Goal: Information Seeking & Learning: Understand process/instructions

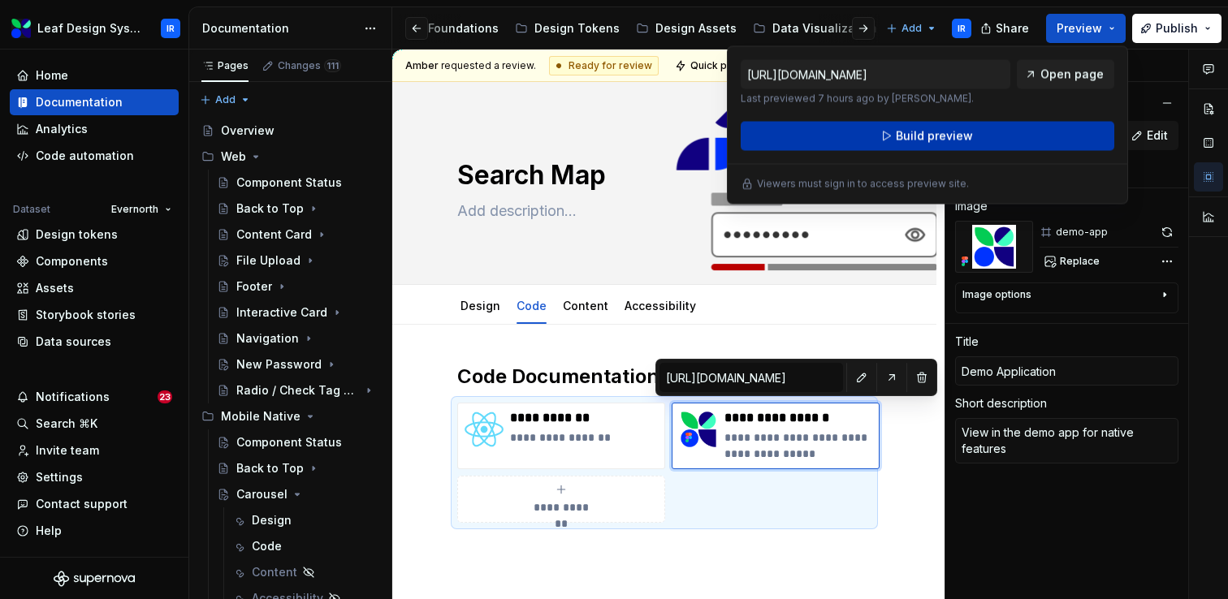
scroll to position [346, 0]
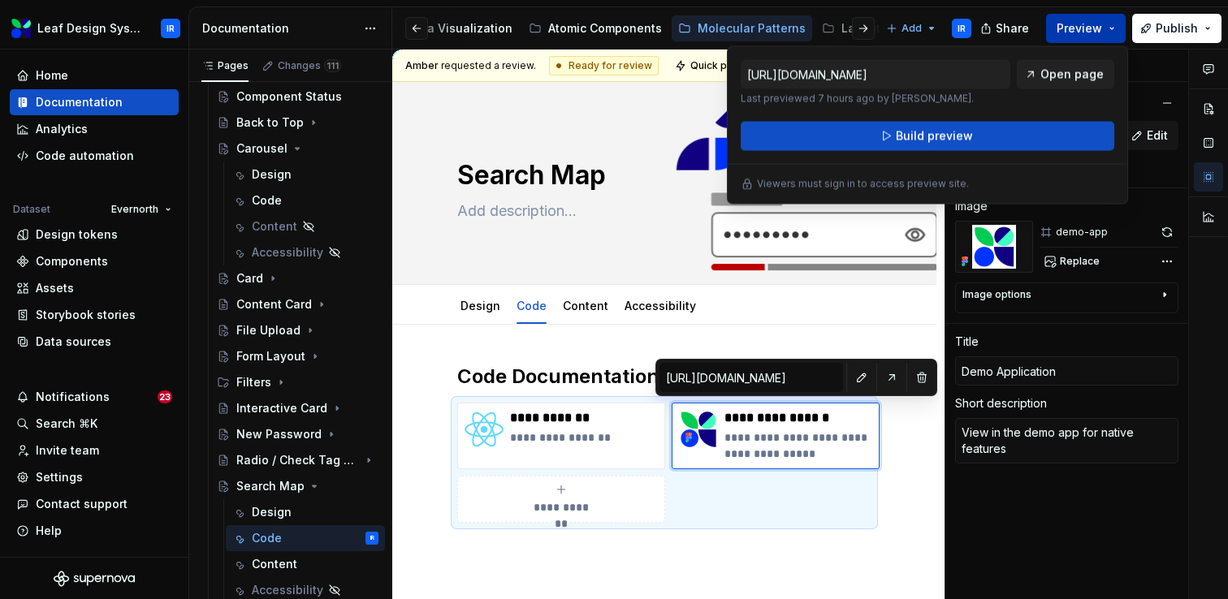
click at [1116, 26] on button "Preview" at bounding box center [1086, 28] width 80 height 29
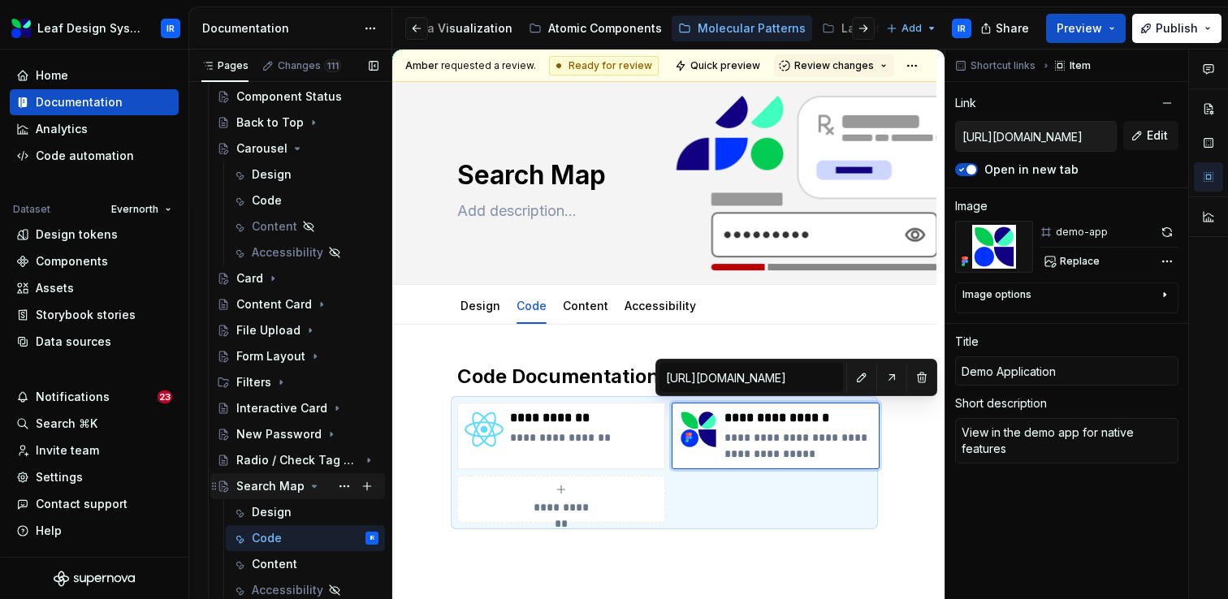
click at [313, 486] on icon "Page tree" at bounding box center [315, 487] width 4 height 2
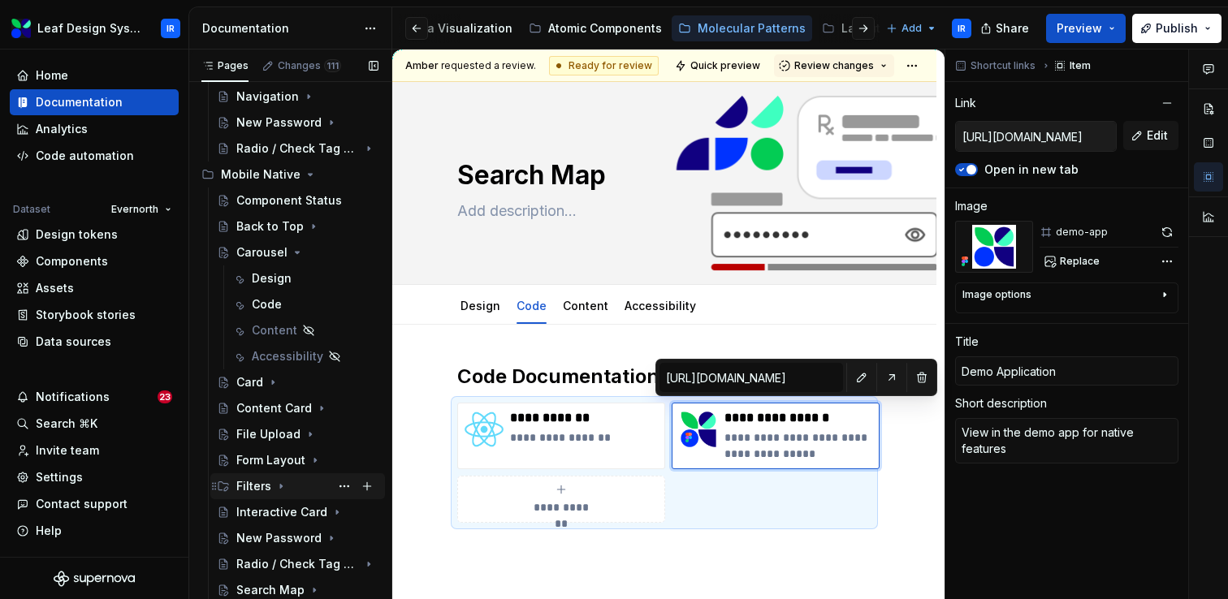
scroll to position [242, 0]
click at [278, 275] on div "Design" at bounding box center [272, 278] width 40 height 16
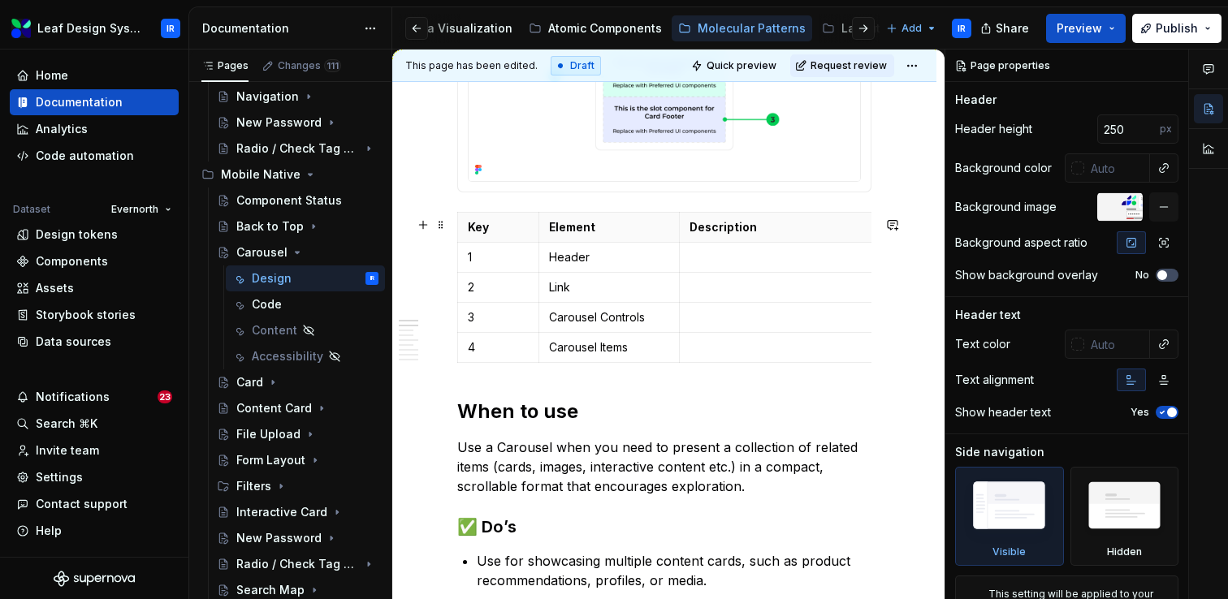
scroll to position [663, 0]
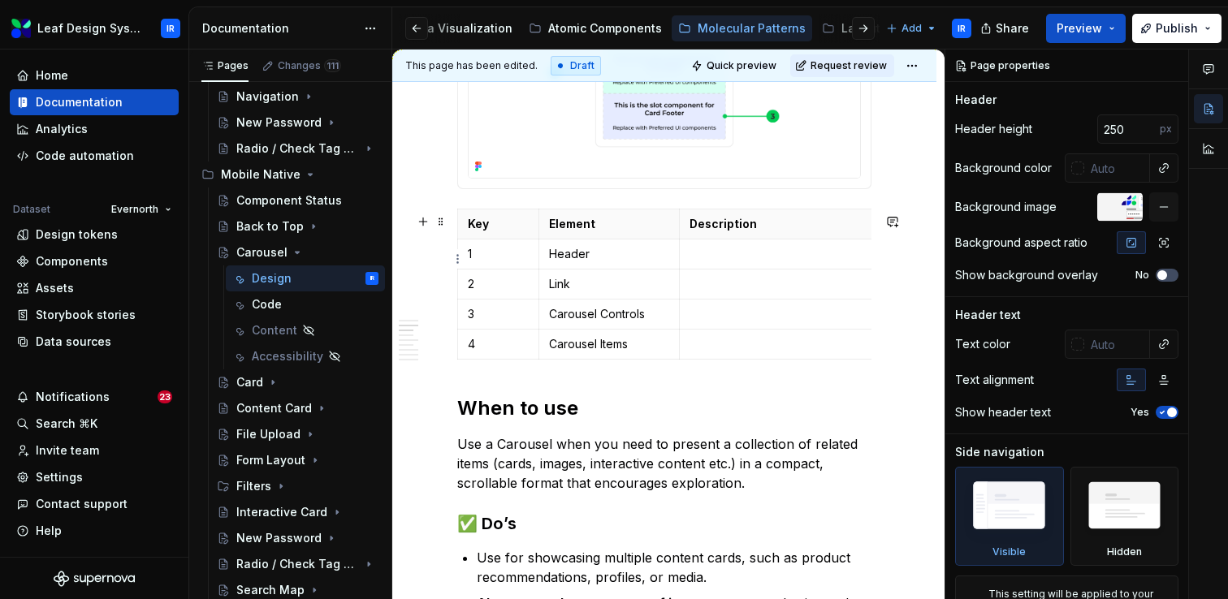
click at [716, 259] on p at bounding box center [867, 254] width 356 height 16
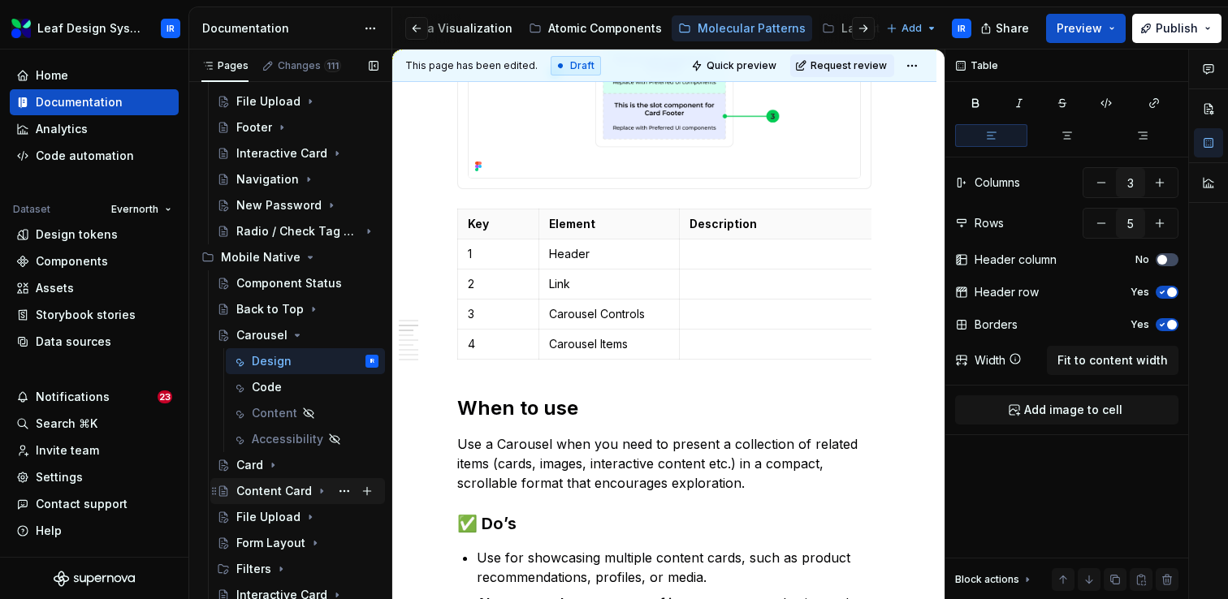
scroll to position [242, 0]
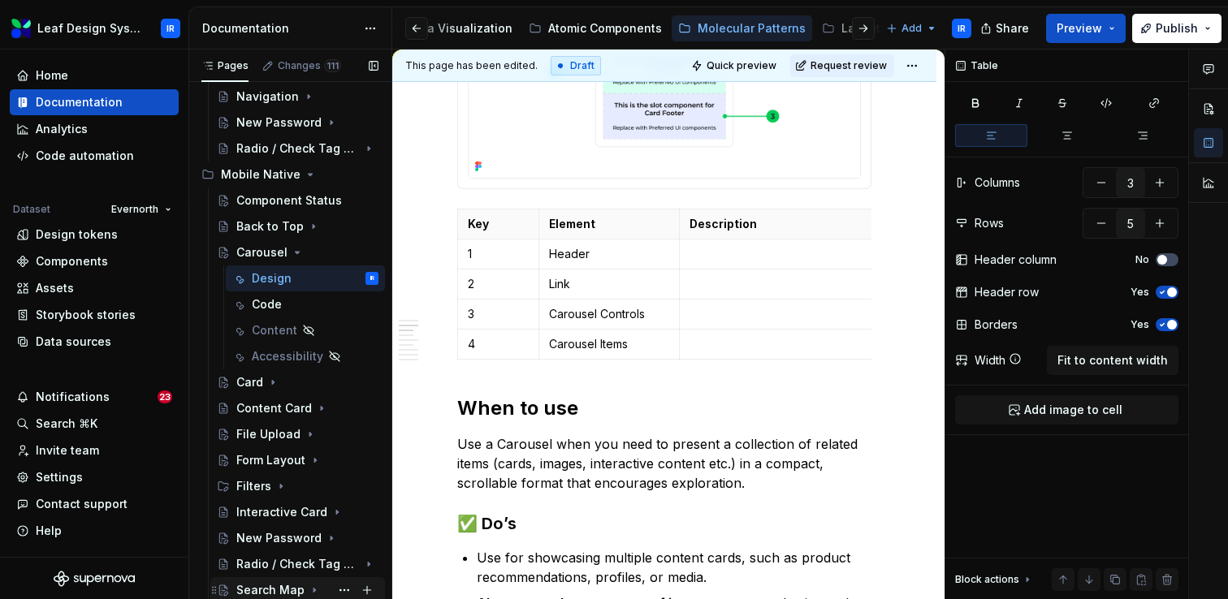
click at [312, 590] on icon "Page tree" at bounding box center [314, 590] width 13 height 13
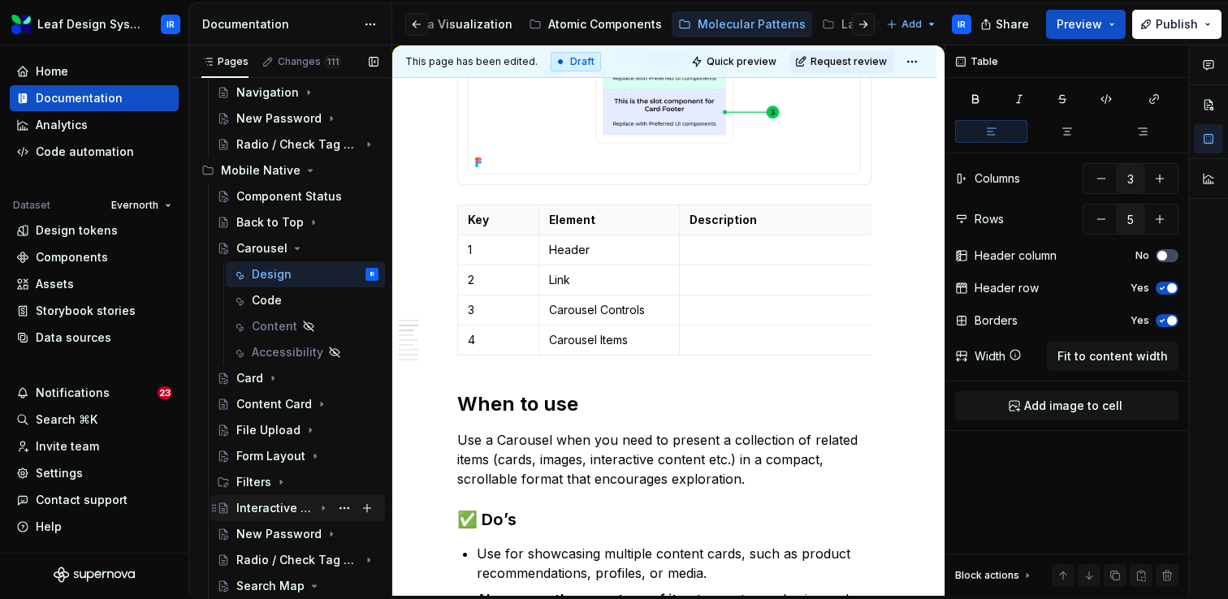
scroll to position [346, 0]
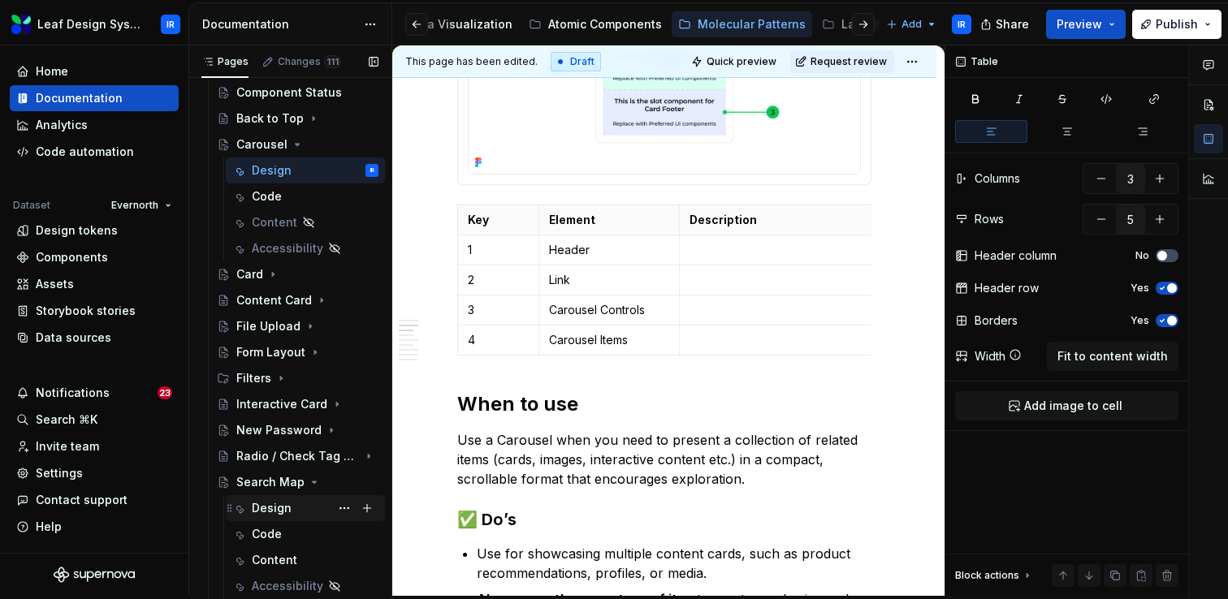
click at [281, 507] on div "Design" at bounding box center [272, 508] width 40 height 16
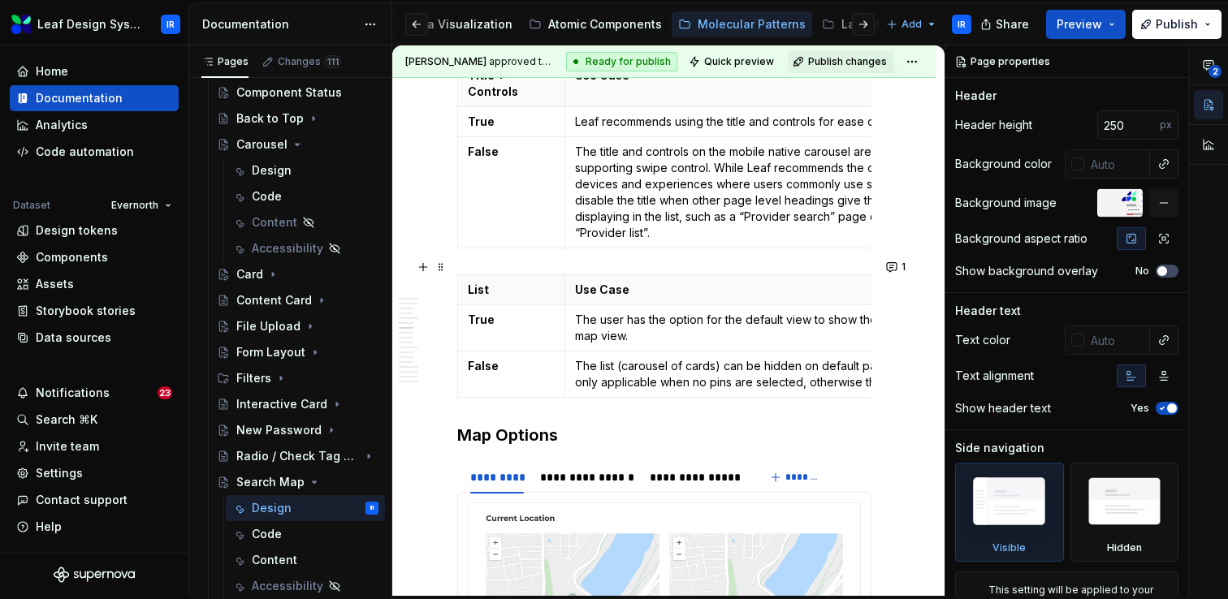
scroll to position [3367, 0]
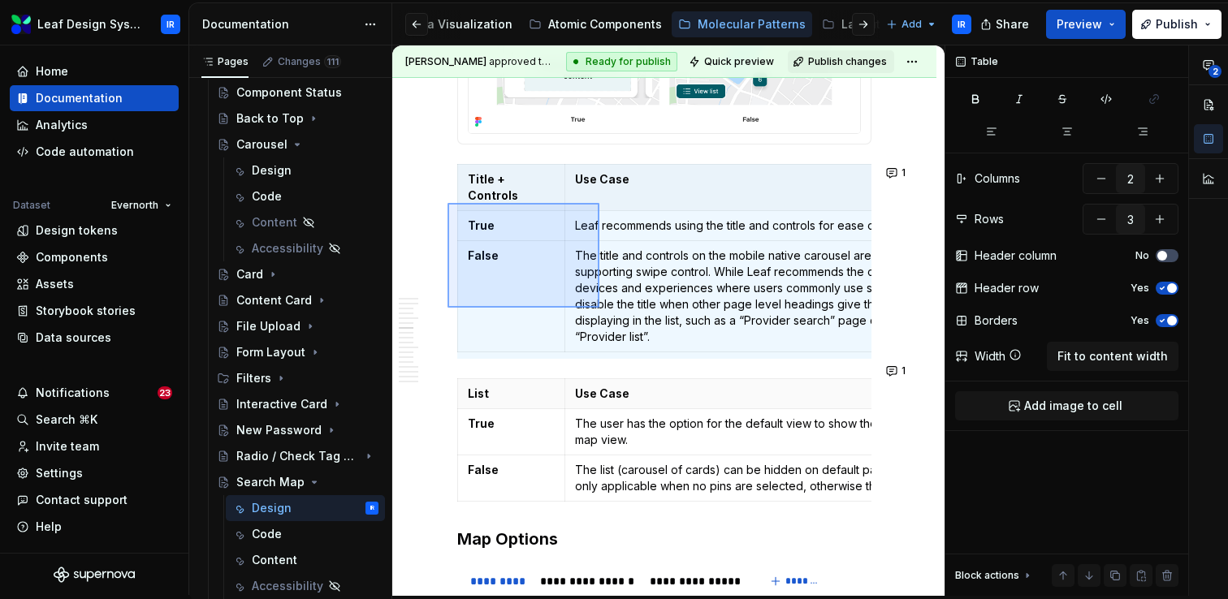
drag, startPoint x: 447, startPoint y: 308, endPoint x: 599, endPoint y: 203, distance: 184.5
click at [599, 203] on div "[PERSON_NAME] approved the changes. Ready for publish Quick preview Publish cha…" at bounding box center [668, 320] width 552 height 551
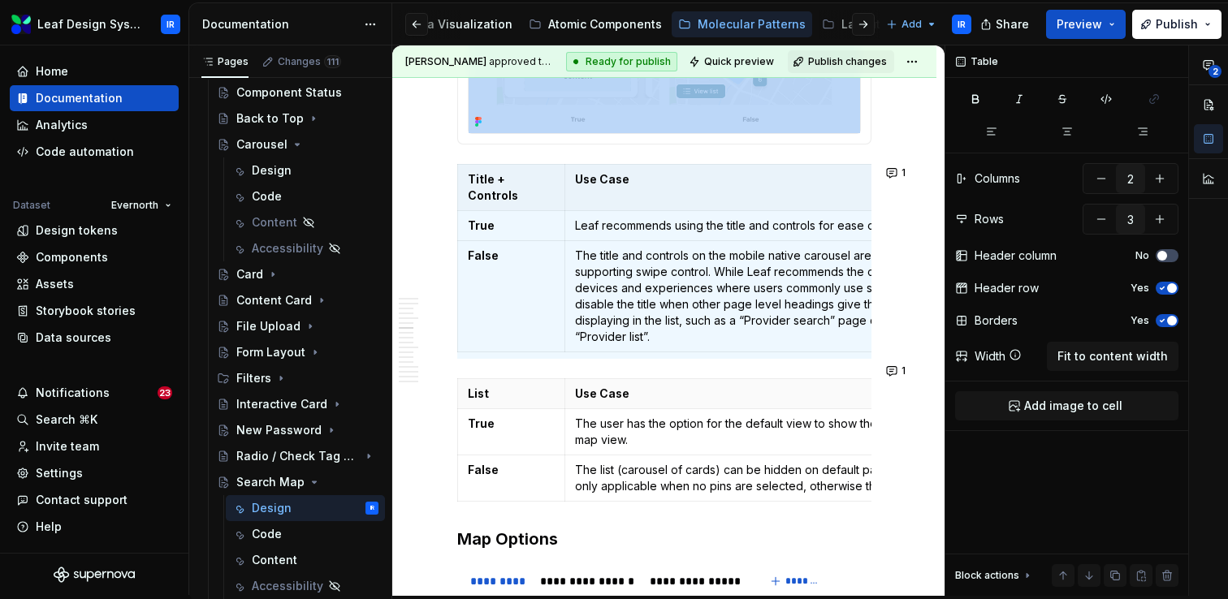
copy section "**********"
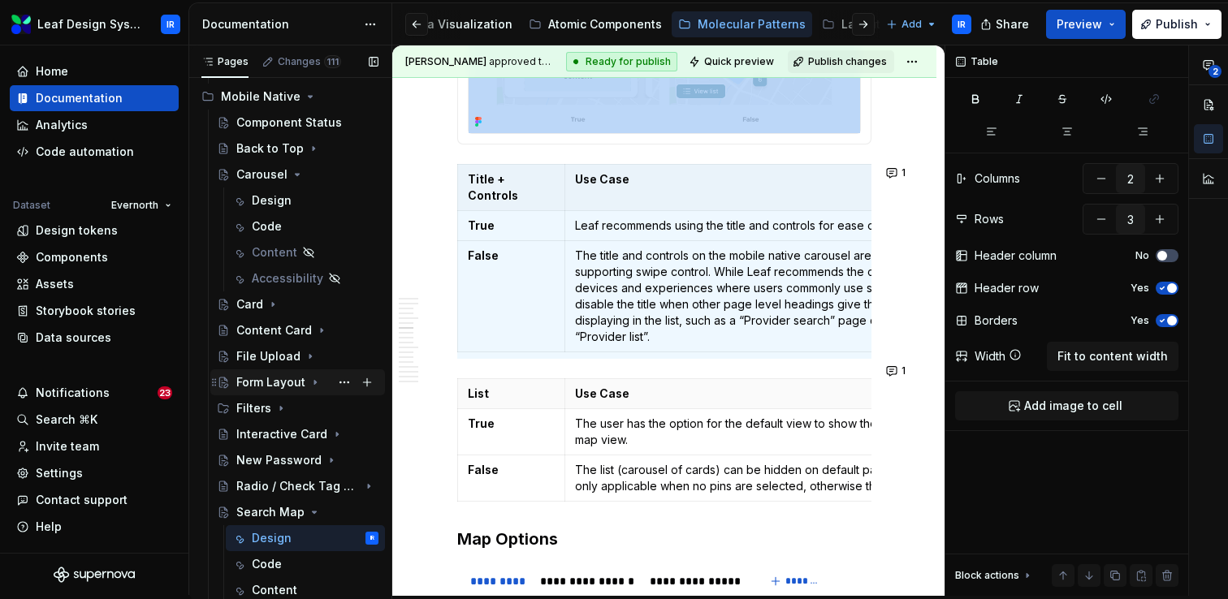
scroll to position [309, 0]
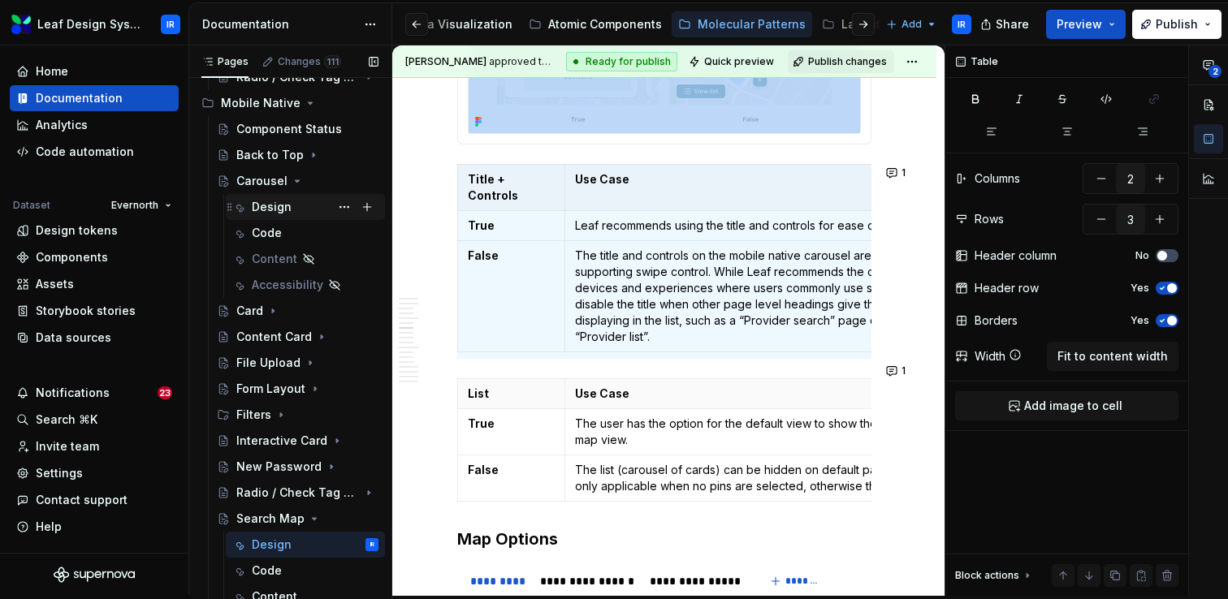
click at [274, 209] on div "Design" at bounding box center [272, 207] width 40 height 16
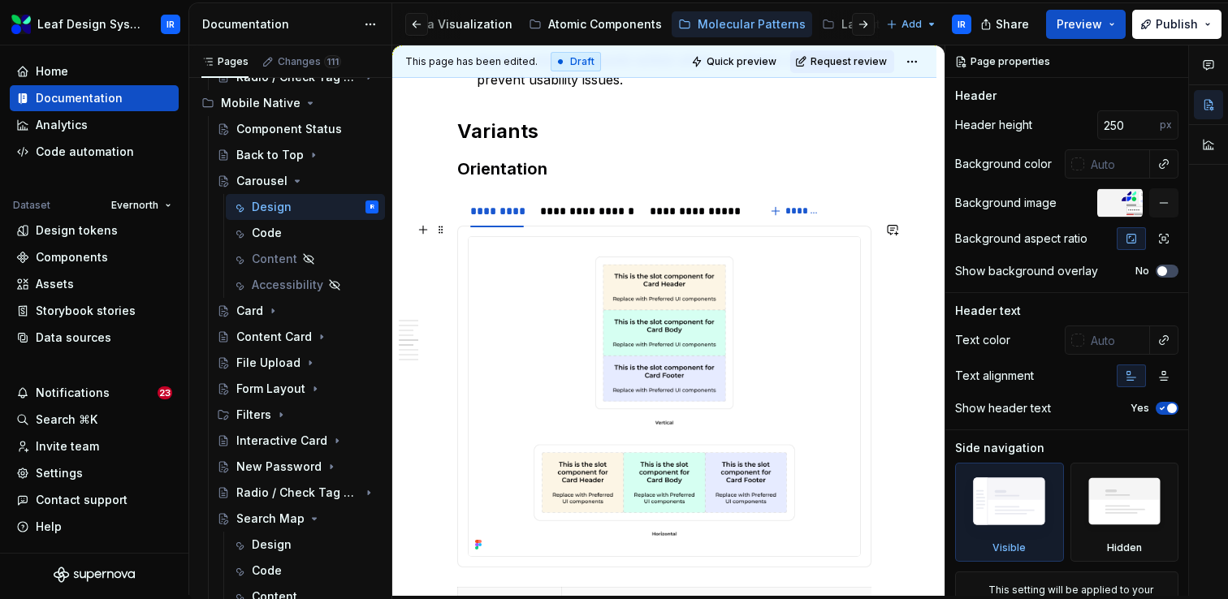
scroll to position [1565, 0]
type textarea "*"
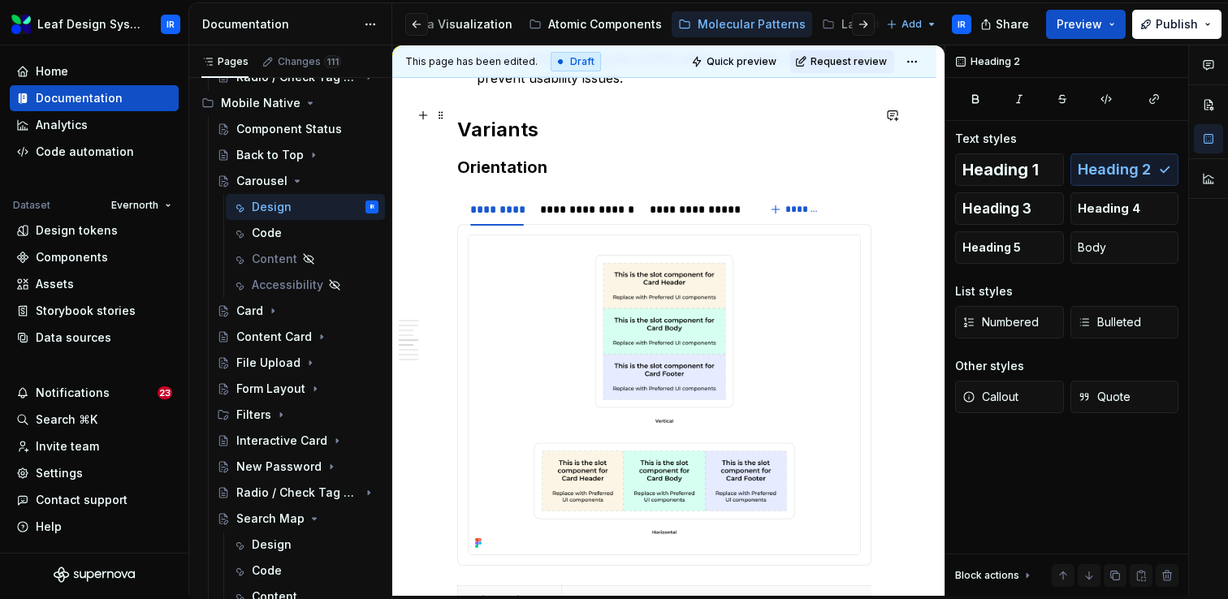
click at [499, 122] on h2 "Variants" at bounding box center [664, 130] width 414 height 26
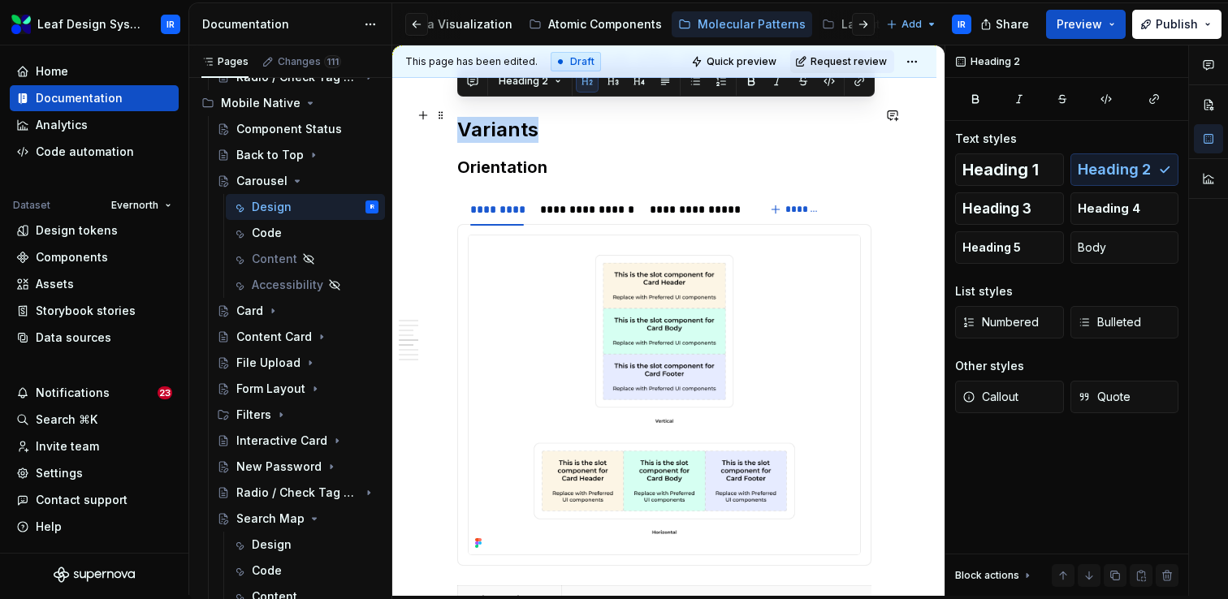
click at [490, 122] on h2 "Variants" at bounding box center [664, 130] width 414 height 26
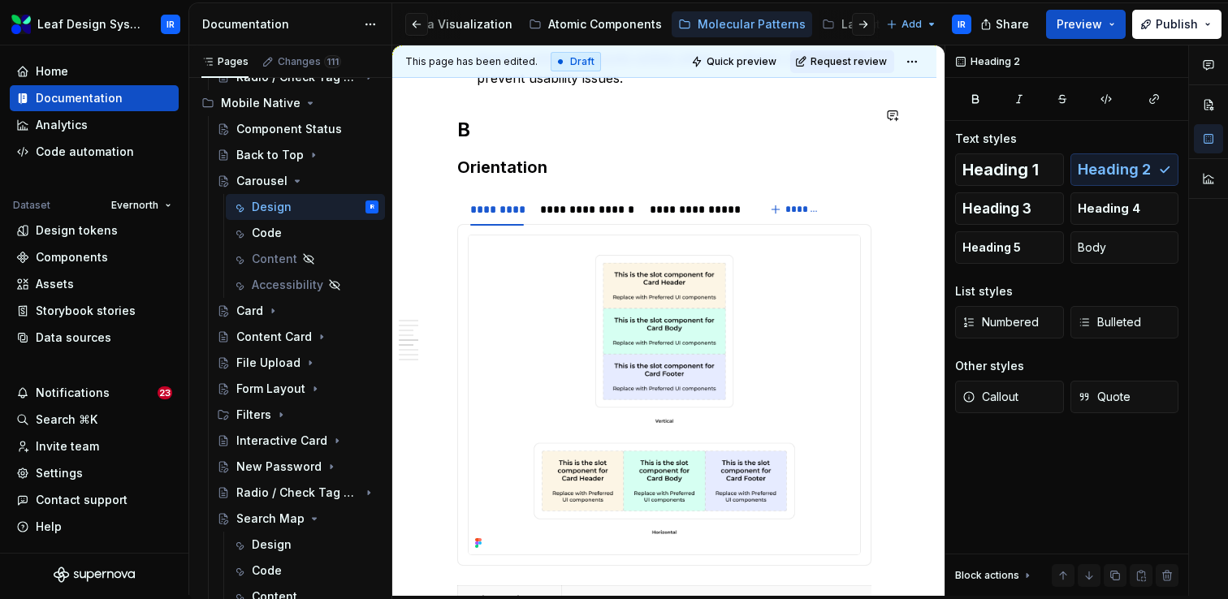
scroll to position [1540, 0]
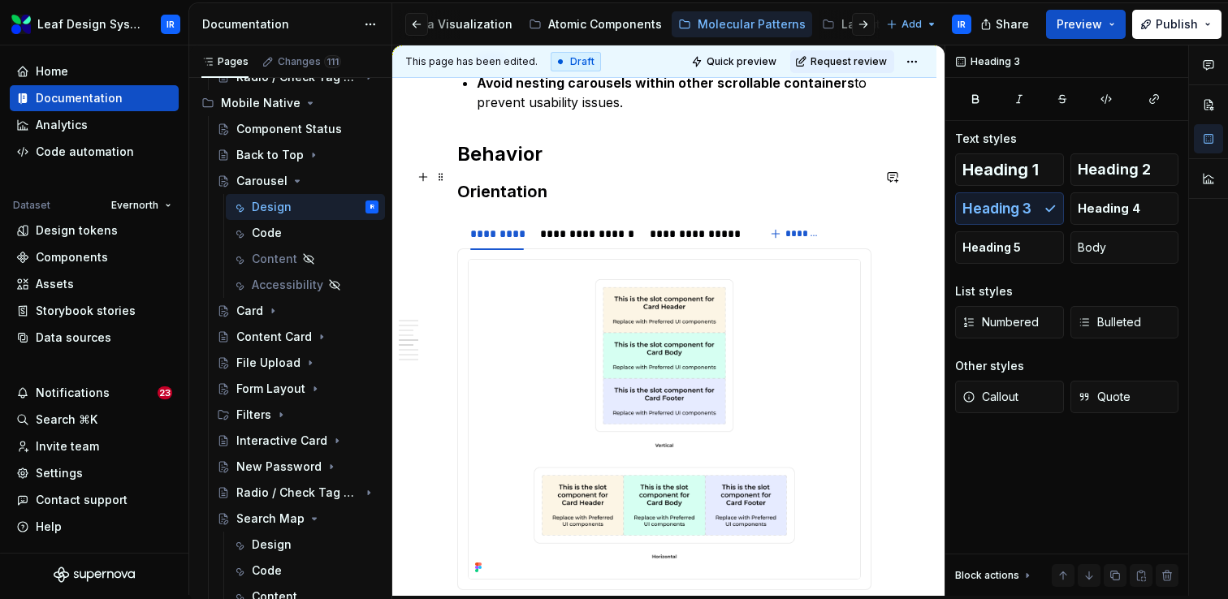
click at [513, 180] on h3 "Orientation" at bounding box center [664, 191] width 414 height 23
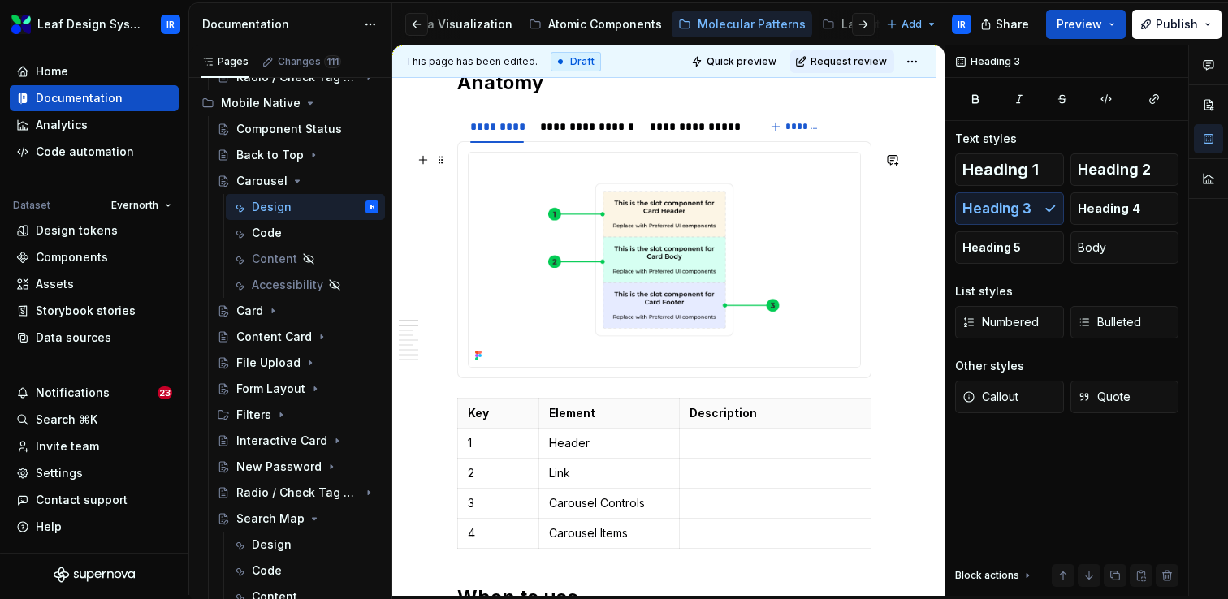
scroll to position [480, 0]
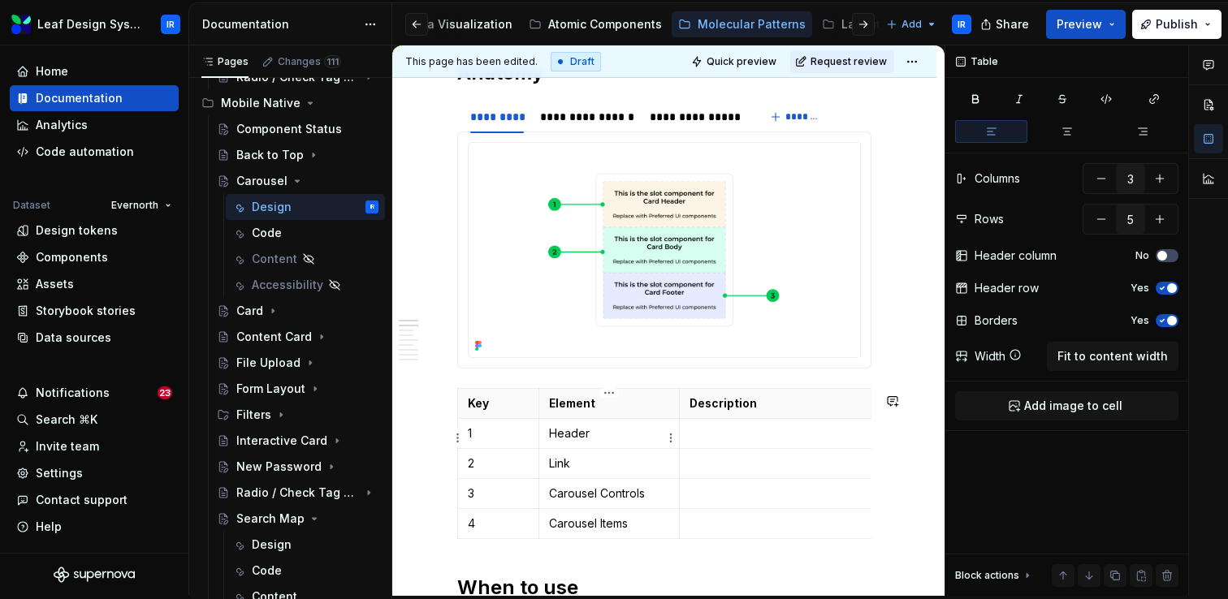
click at [598, 438] on p "Header" at bounding box center [609, 433] width 120 height 16
click at [717, 439] on p at bounding box center [867, 433] width 356 height 16
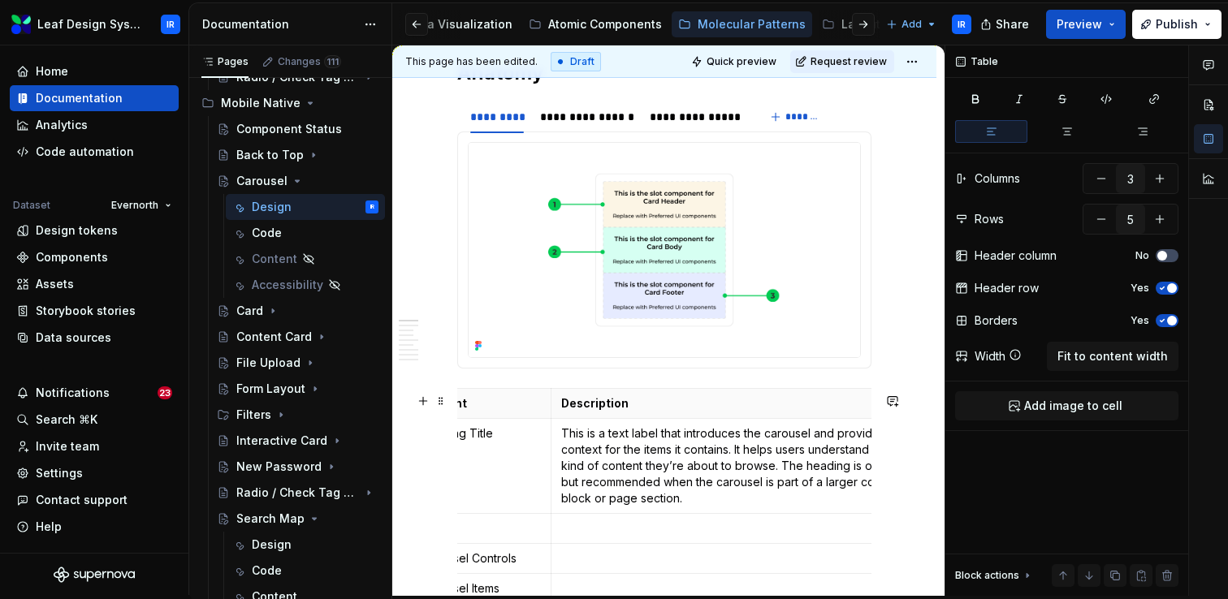
scroll to position [0, 177]
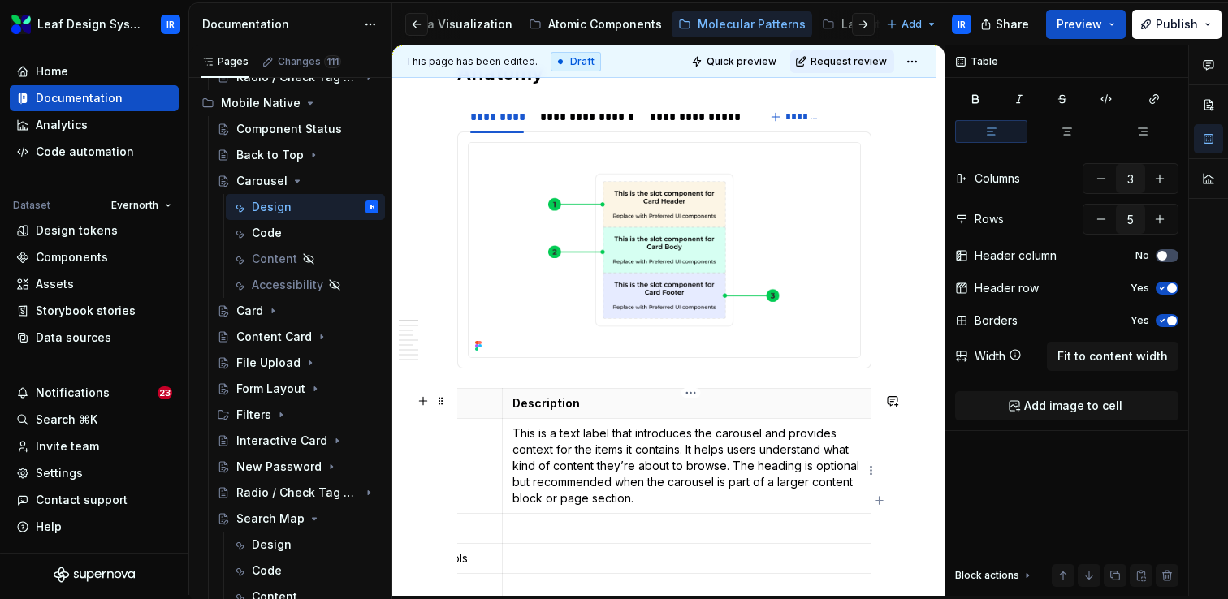
click at [602, 461] on p "This is a text label that introduces the carousel and provides context for the …" at bounding box center [690, 465] width 356 height 81
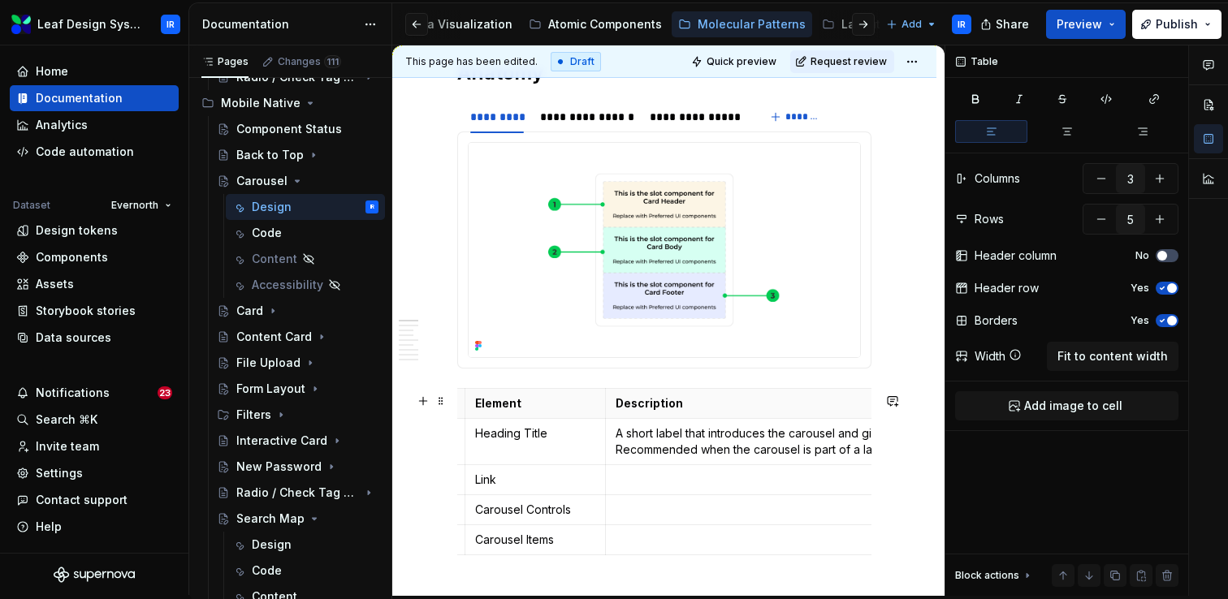
scroll to position [0, 86]
click at [648, 478] on p at bounding box center [781, 480] width 356 height 16
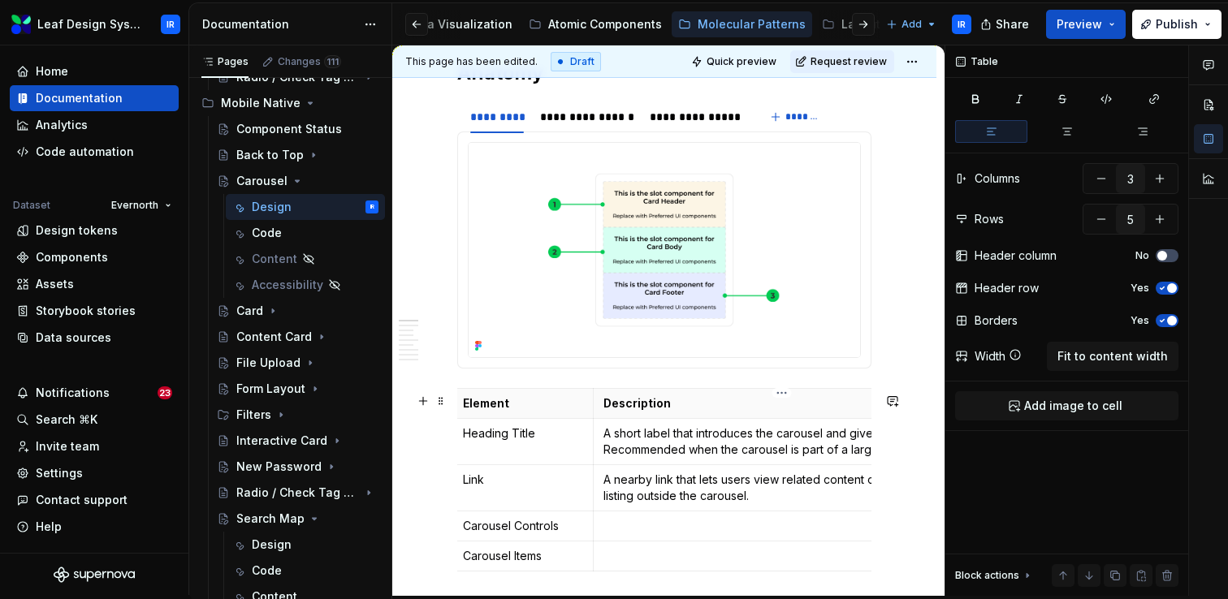
click at [635, 528] on p at bounding box center [781, 526] width 356 height 16
click at [628, 490] on p "A nearby link that lets users view related content or access a full listing out…" at bounding box center [781, 488] width 356 height 32
click at [670, 534] on p at bounding box center [781, 526] width 356 height 16
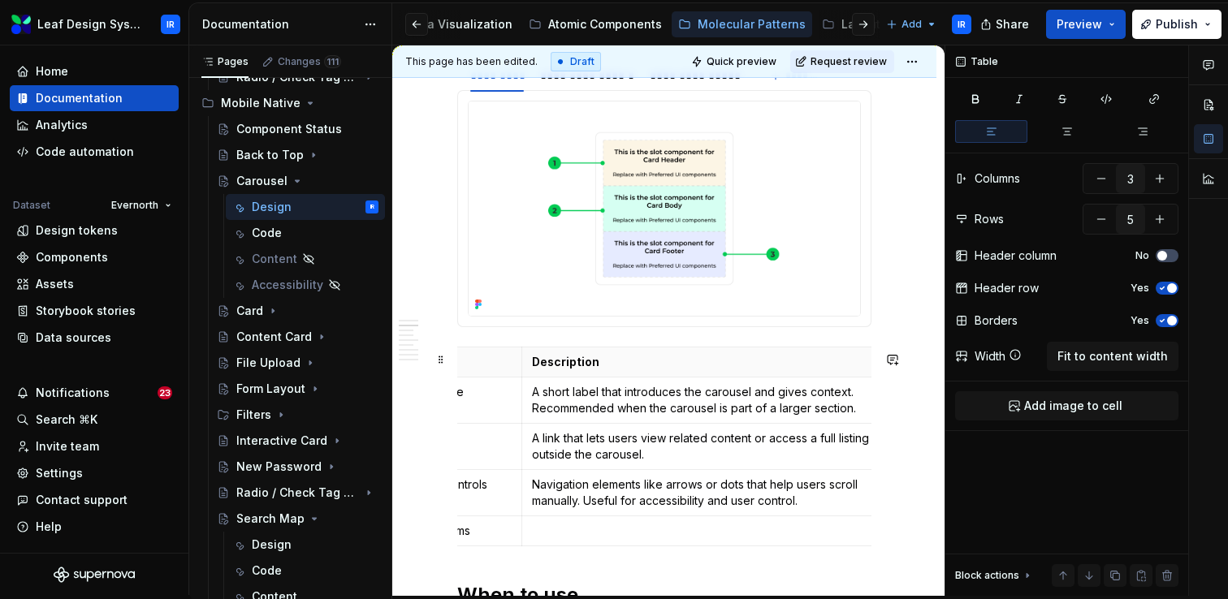
scroll to position [0, 177]
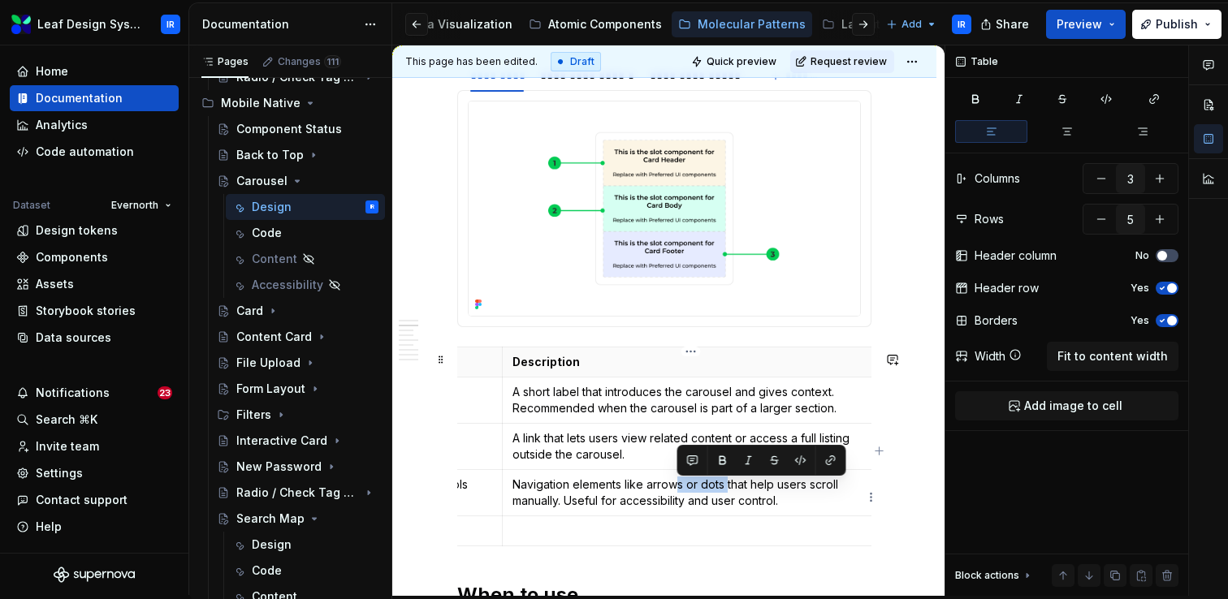
drag, startPoint x: 726, startPoint y: 490, endPoint x: 679, endPoint y: 490, distance: 47.1
click at [679, 490] on p "Navigation elements like arrows or dots that help users scroll manually. Useful…" at bounding box center [690, 493] width 356 height 32
drag, startPoint x: 724, startPoint y: 492, endPoint x: 624, endPoint y: 486, distance: 100.1
click at [624, 486] on p "Navigation elements like arrows or dots that help users scroll manually. Useful…" at bounding box center [690, 493] width 356 height 32
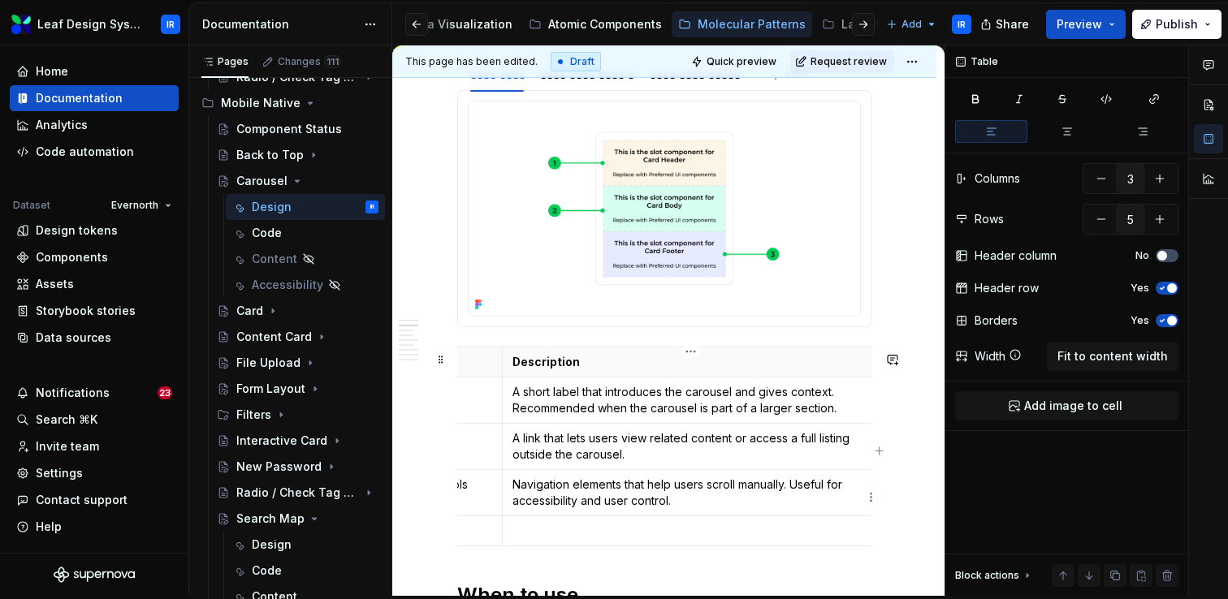
click at [595, 489] on p "Navigation elements that help users scroll manually. Useful for accessibility a…" at bounding box center [690, 493] width 356 height 32
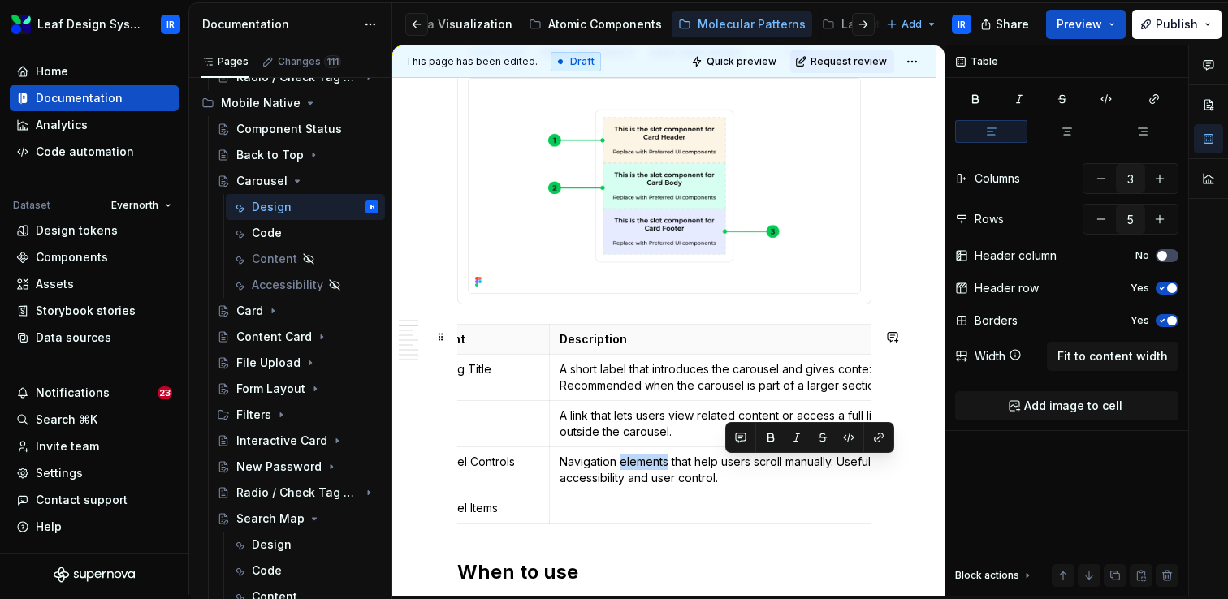
scroll to position [0, 134]
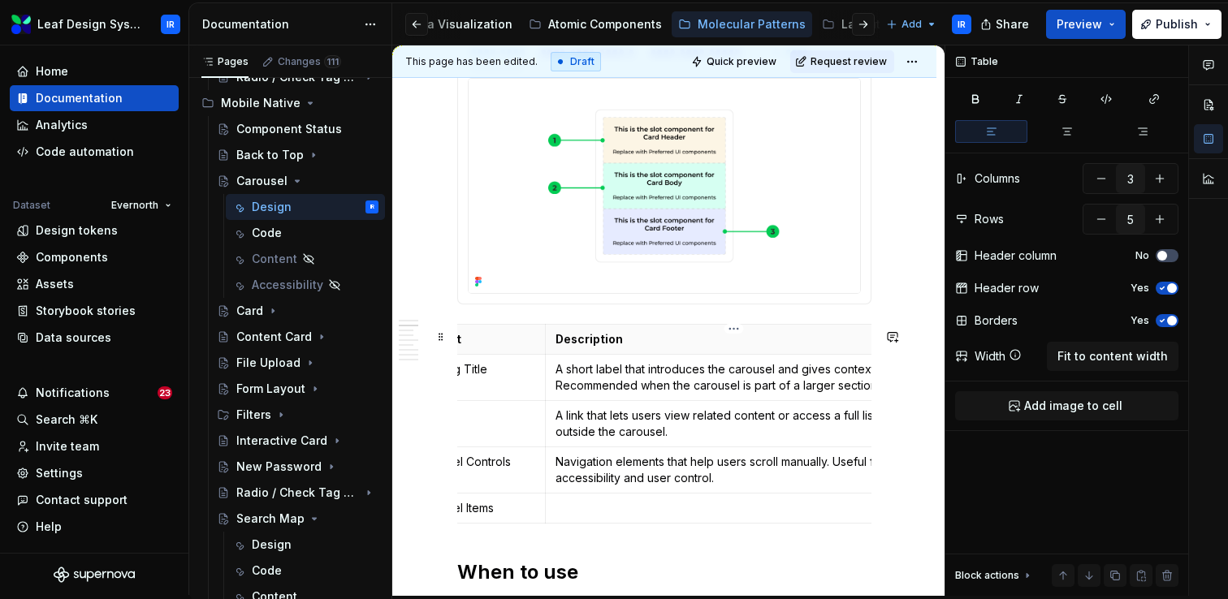
click at [638, 463] on p "Navigation elements that help users scroll manually. Useful for accessibility a…" at bounding box center [733, 470] width 356 height 32
drag, startPoint x: 664, startPoint y: 464, endPoint x: 566, endPoint y: 464, distance: 98.3
click at [566, 464] on p "Navigation elements that help users scroll manually. Useful for accessibility a…" at bounding box center [733, 470] width 356 height 32
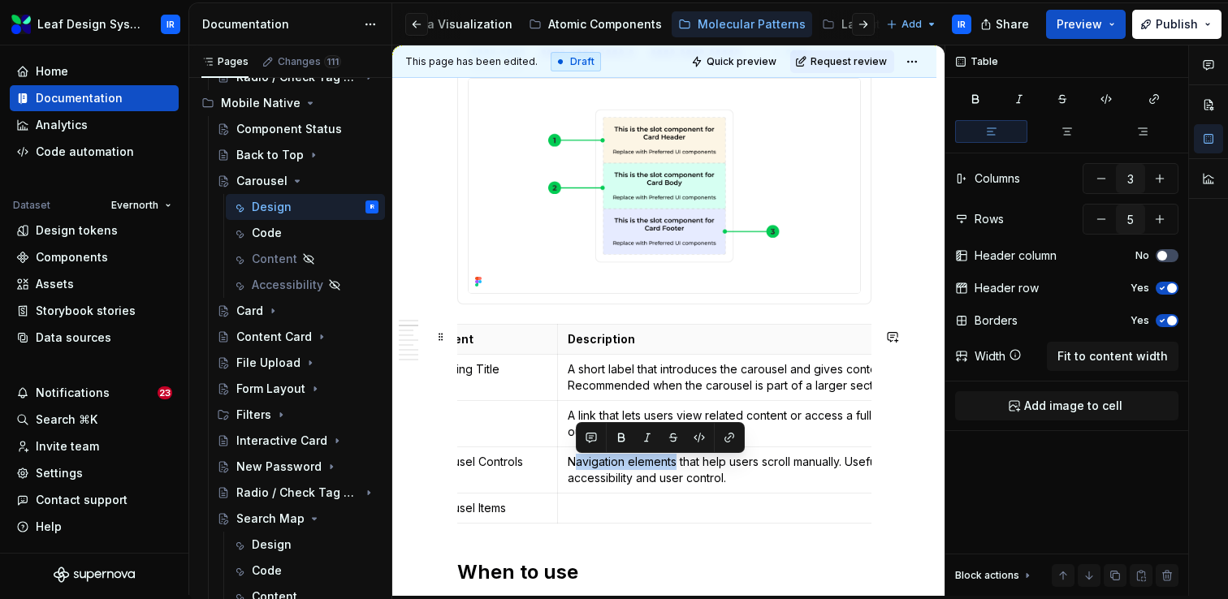
scroll to position [0, 143]
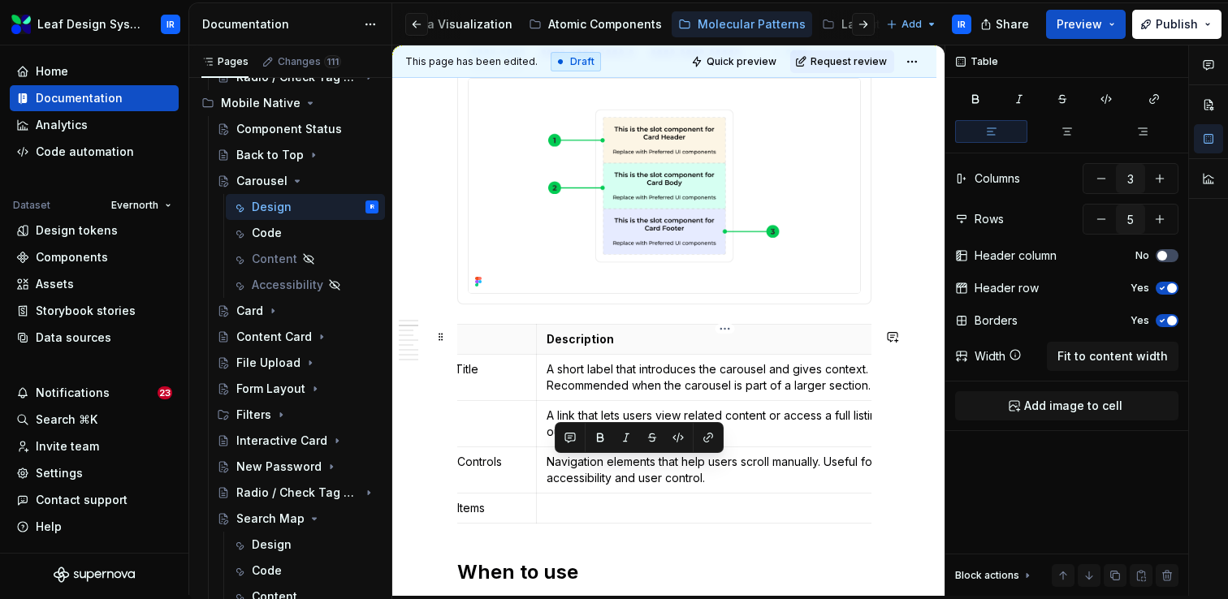
click at [635, 465] on p "Navigation elements that help users scroll manually. Useful for accessibility a…" at bounding box center [724, 470] width 356 height 32
drag, startPoint x: 654, startPoint y: 467, endPoint x: 607, endPoint y: 467, distance: 47.1
click at [607, 467] on p "Navigation elements that help users scroll manually. Useful for accessibility a…" at bounding box center [724, 470] width 356 height 32
drag, startPoint x: 614, startPoint y: 465, endPoint x: 550, endPoint y: 468, distance: 64.2
click at [550, 468] on p "Navigation buttons that help users scroll manually. Useful for accessibility an…" at bounding box center [724, 470] width 356 height 32
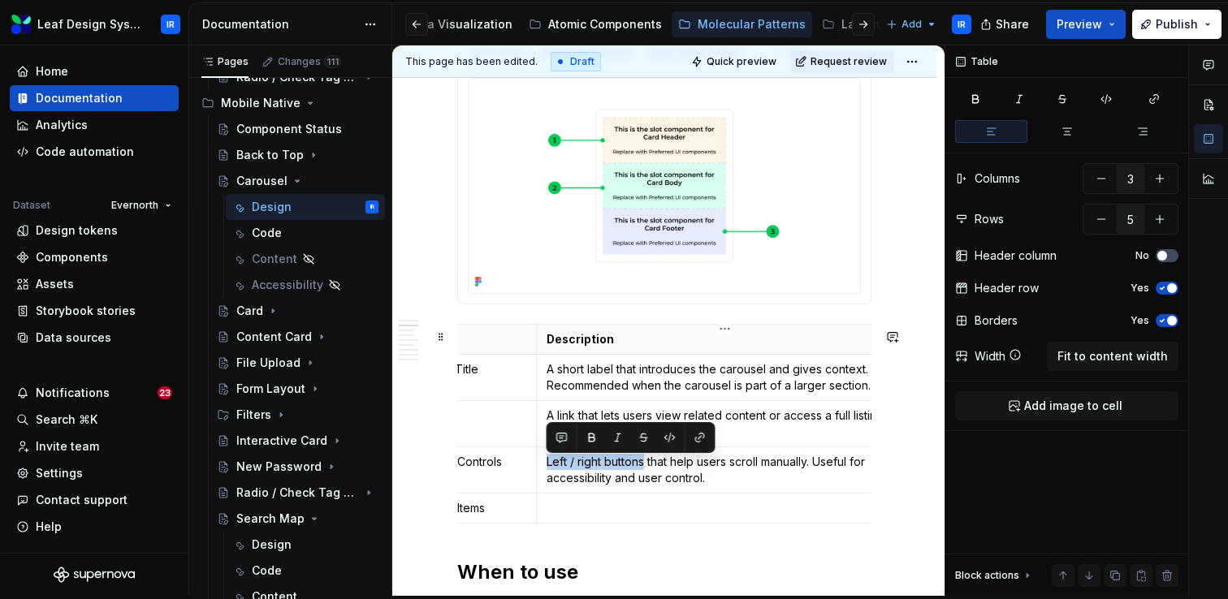
drag, startPoint x: 644, startPoint y: 466, endPoint x: 546, endPoint y: 466, distance: 98.3
click at [546, 466] on p "Left / right buttons that help users scroll manually. Useful for accessibility …" at bounding box center [724, 470] width 356 height 32
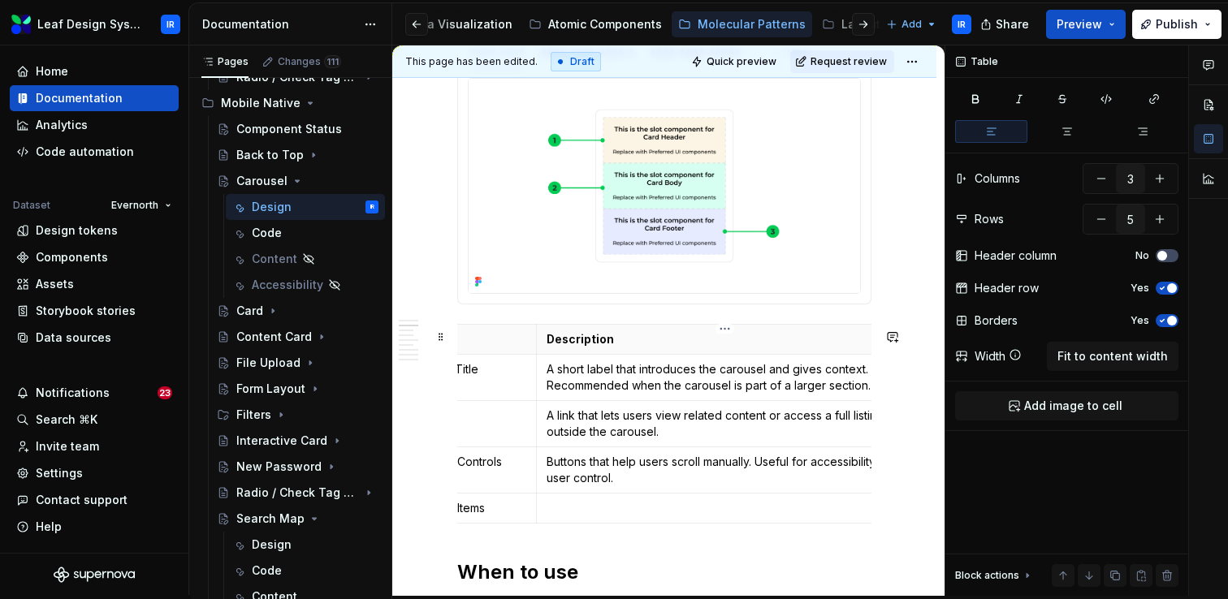
click at [750, 470] on p "Buttons that help users scroll manually. Useful for accessibility and user cont…" at bounding box center [724, 470] width 356 height 32
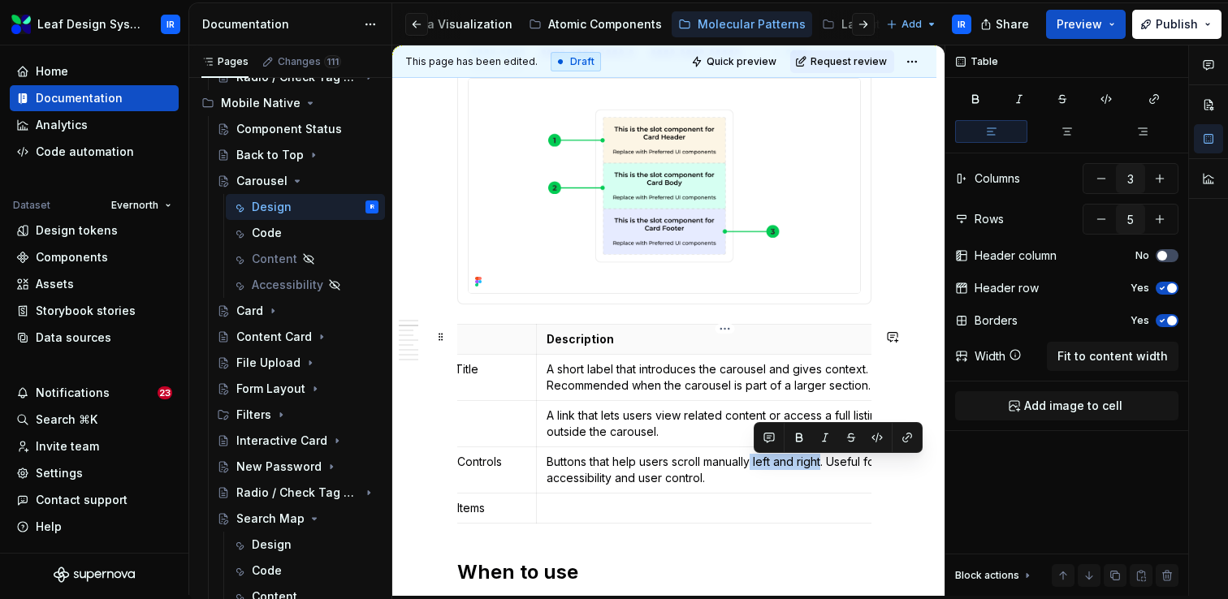
drag, startPoint x: 823, startPoint y: 468, endPoint x: 754, endPoint y: 469, distance: 69.0
click at [754, 469] on p "Buttons that help users scroll manually left and right. Useful for accessibilit…" at bounding box center [724, 470] width 356 height 32
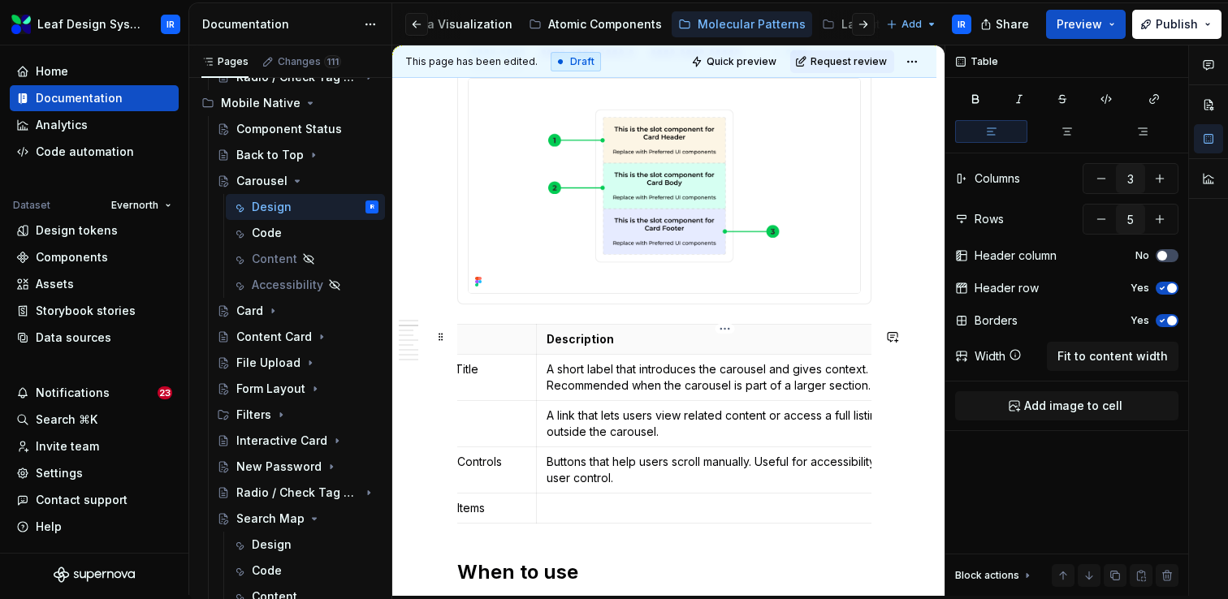
click at [626, 469] on p "Buttons that help users scroll manually. Useful for accessibility and user cont…" at bounding box center [724, 470] width 356 height 32
click at [655, 469] on p "Buttons that enable left and right users scroll manually. Useful for accessibil…" at bounding box center [724, 470] width 356 height 32
click at [679, 468] on p "Buttons that enable left and right users scroll manually. Useful for accessibil…" at bounding box center [724, 470] width 356 height 32
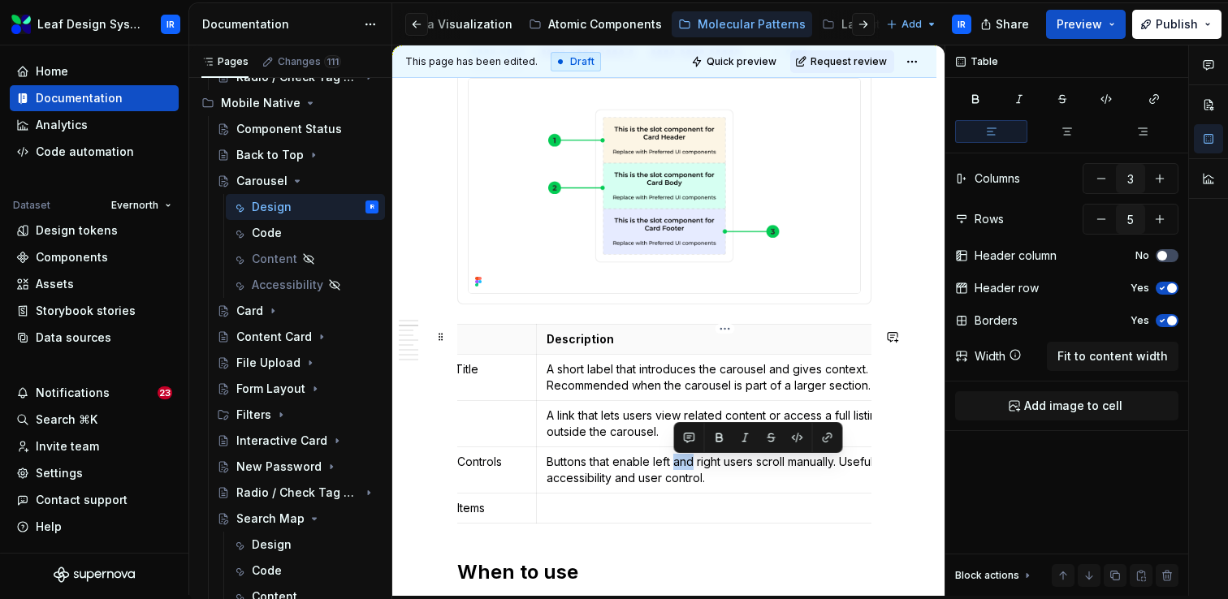
click at [679, 468] on p "Buttons that enable left and right users scroll manually. Useful for accessibil…" at bounding box center [724, 470] width 356 height 32
drag, startPoint x: 736, startPoint y: 467, endPoint x: 702, endPoint y: 466, distance: 34.1
click at [702, 466] on p "Buttons that enable left/right users scroll manually. Useful for accessibility …" at bounding box center [724, 470] width 356 height 32
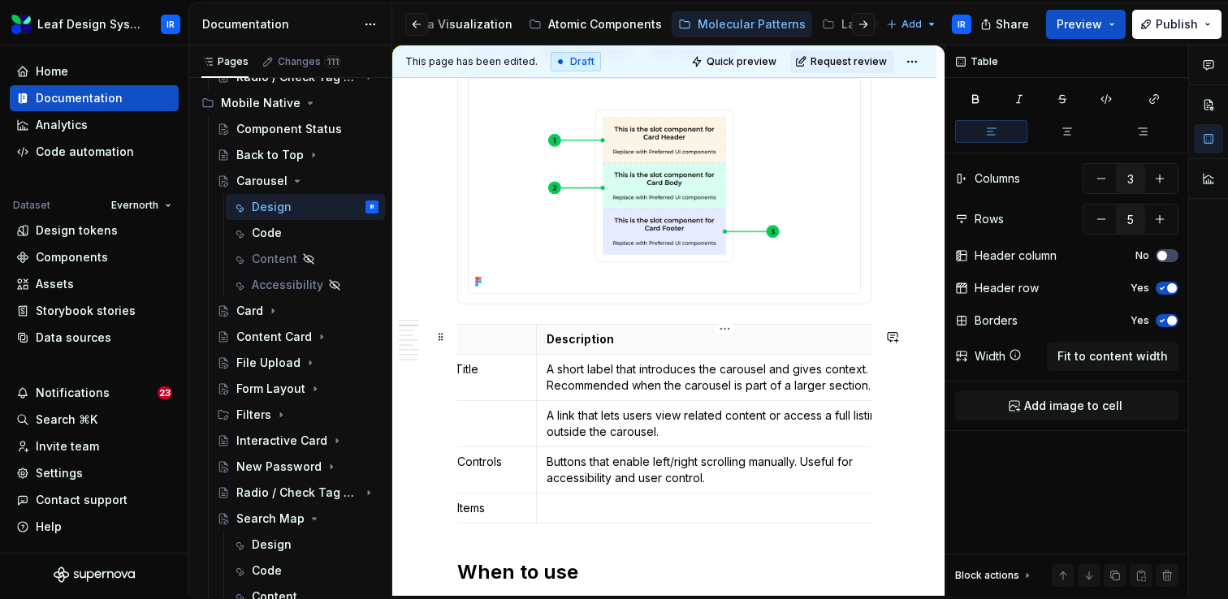
click at [758, 459] on p "Buttons that enable left/right scrolling manually. Useful for accessibility and…" at bounding box center [724, 470] width 356 height 32
click at [699, 473] on p "Buttons that enable left/right scrolling. Useful for accessibility and user con…" at bounding box center [724, 470] width 356 height 32
click at [764, 478] on p "Buttons that enable left/right manually scrolling. Useful for accessibility and…" at bounding box center [724, 470] width 356 height 32
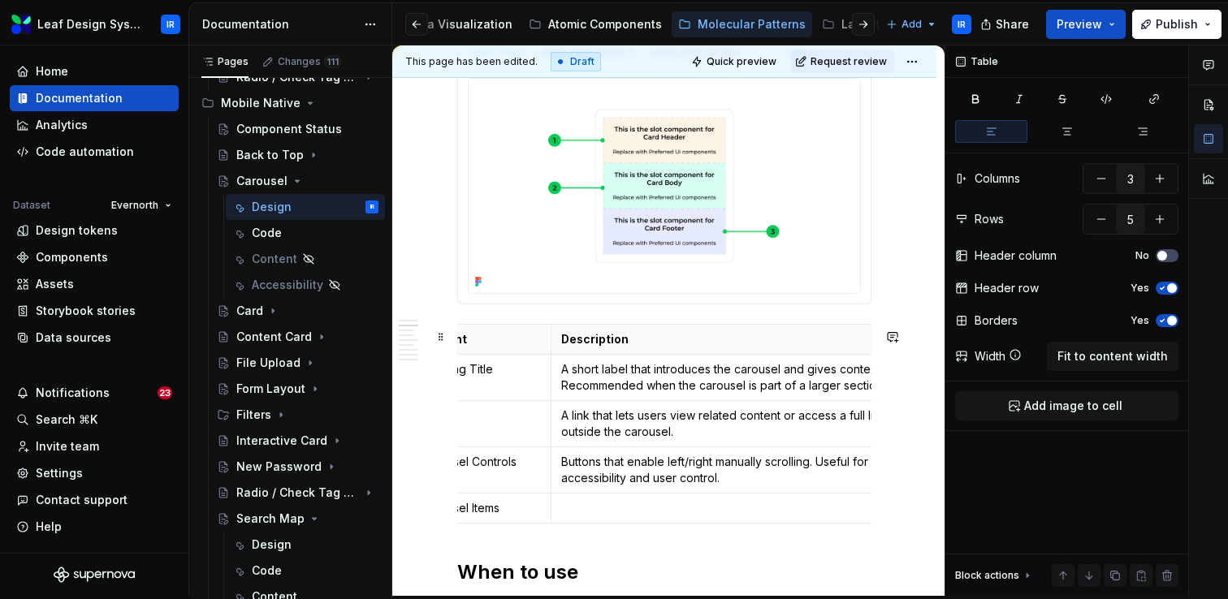
scroll to position [0, 120]
click at [659, 467] on p "Buttons that enable left/right manually scrolling. Useful for accessibility and…" at bounding box center [747, 470] width 356 height 32
click at [746, 478] on p "Buttons that enable left/right manually scrolling. Useful for accessibility and…" at bounding box center [747, 470] width 356 height 32
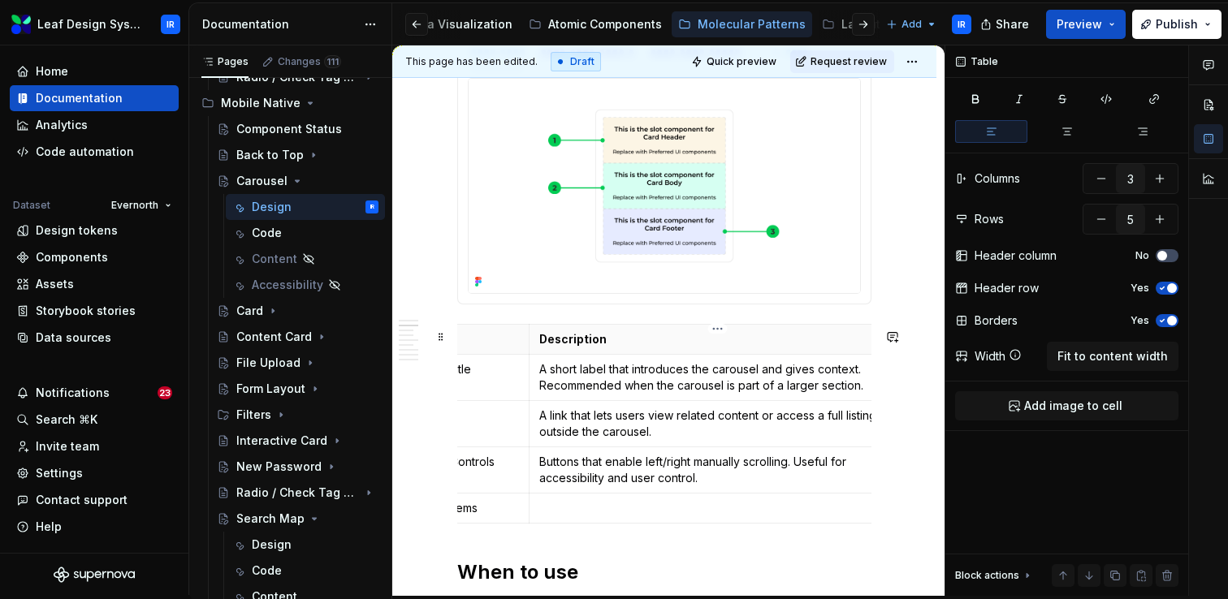
click at [744, 471] on p "Buttons that enable left/right manually scrolling. Useful for accessibility and…" at bounding box center [717, 470] width 356 height 32
drag, startPoint x: 734, startPoint y: 469, endPoint x: 698, endPoint y: 468, distance: 35.7
click at [698, 468] on p "Buttons that enable left/right manual scrolling. Useful for accessibility and u…" at bounding box center [717, 470] width 356 height 32
click at [716, 476] on p "Buttons that enable left/right scrolling. Useful for accessibility and user con…" at bounding box center [717, 470] width 356 height 32
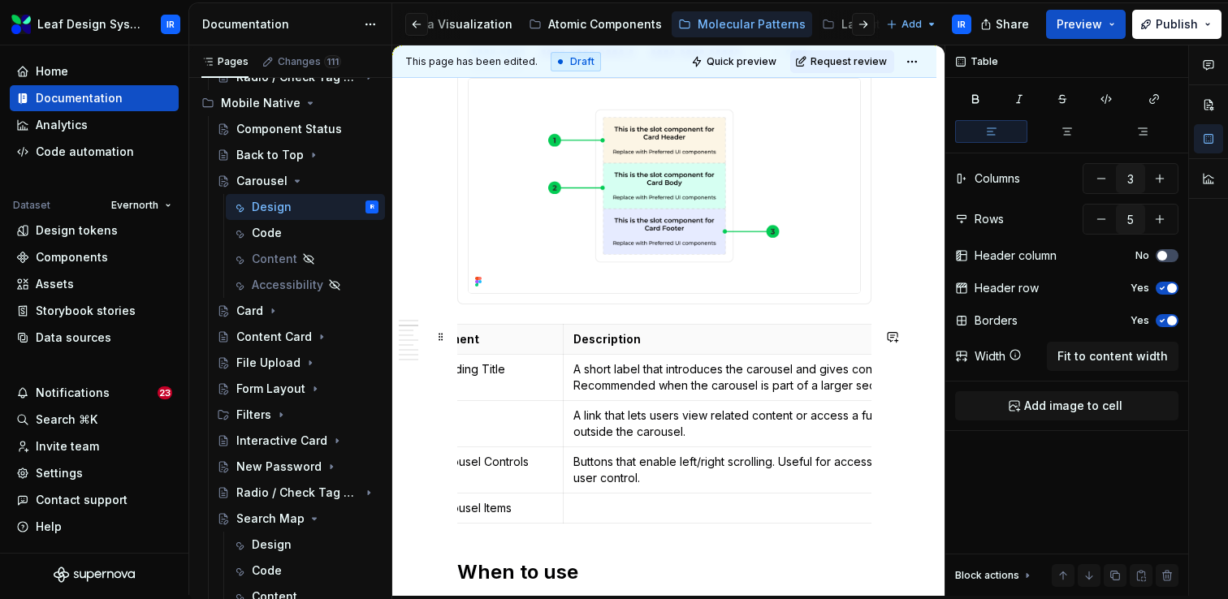
scroll to position [0, 0]
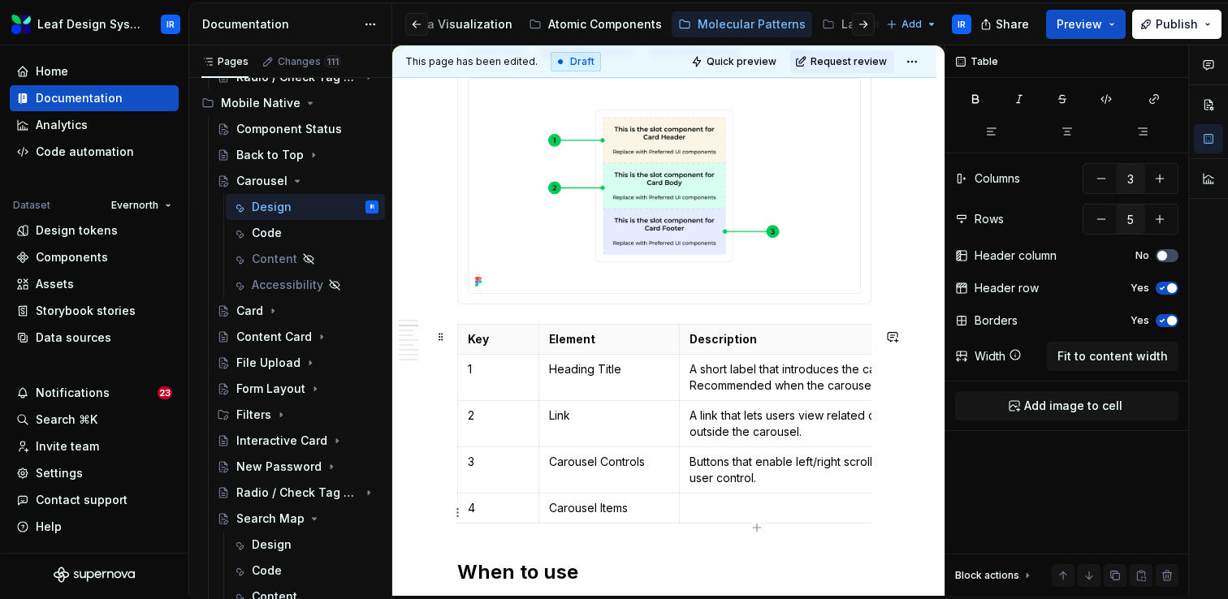
click at [706, 516] on p at bounding box center [867, 508] width 356 height 16
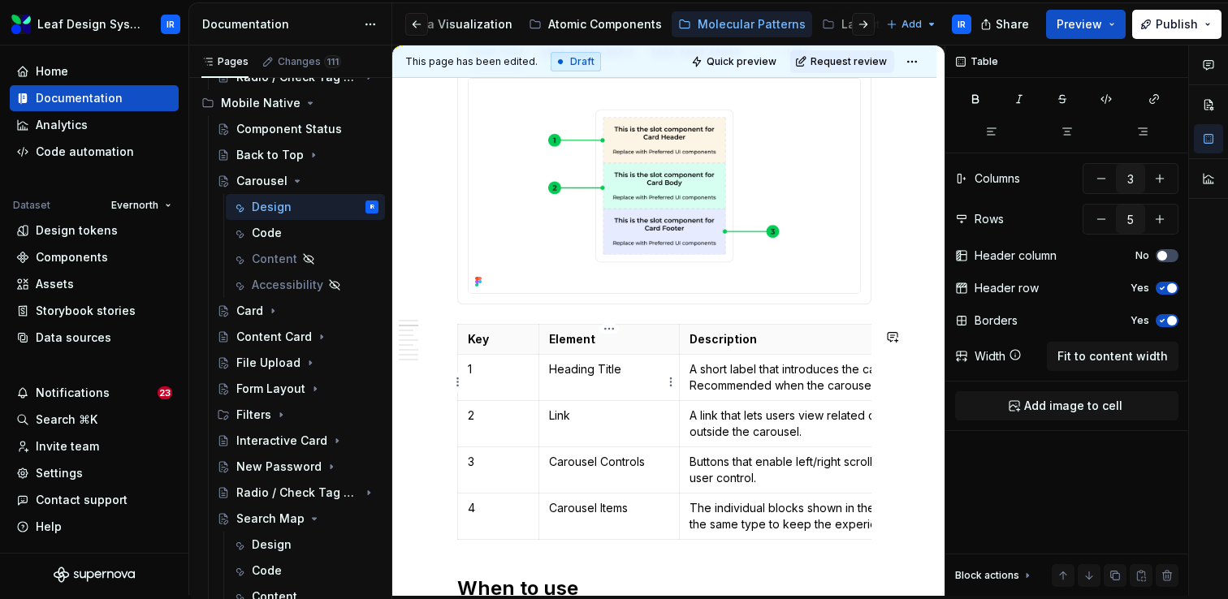
click at [637, 378] on p "Heading Title" at bounding box center [609, 369] width 120 height 16
click at [611, 423] on p "Link" at bounding box center [609, 416] width 120 height 16
click at [649, 465] on p "Carousel Controls" at bounding box center [609, 462] width 120 height 16
click at [730, 525] on p "The individual blocks shown in the carousel. All items should be the same type …" at bounding box center [867, 516] width 356 height 32
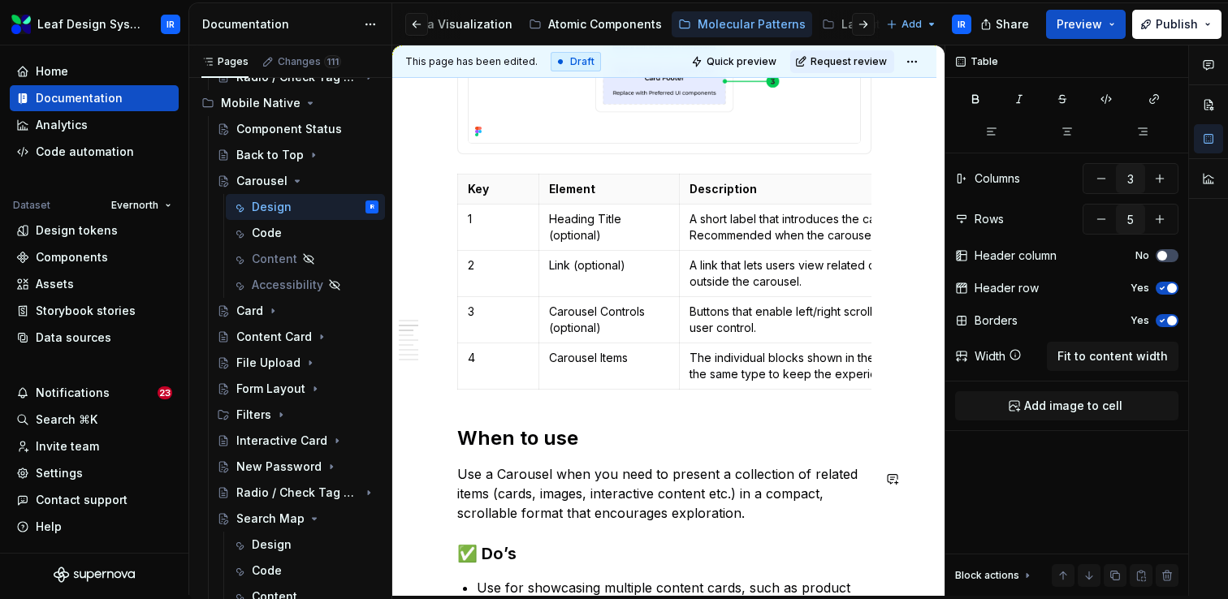
scroll to position [702, 0]
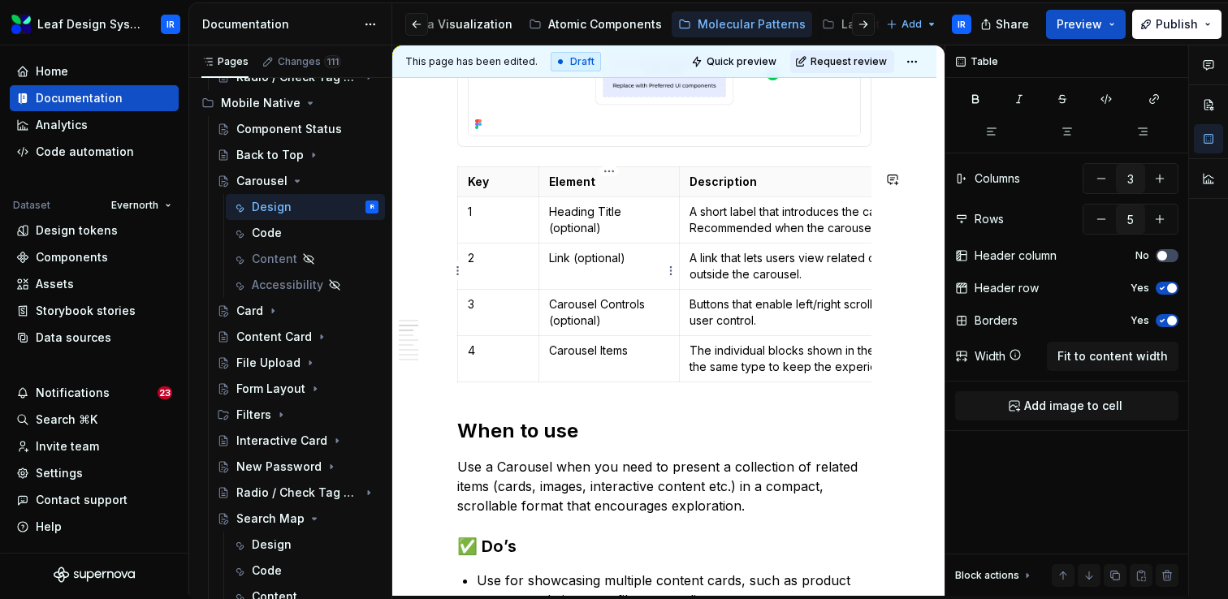
click at [570, 264] on p "Link (optional)" at bounding box center [609, 258] width 120 height 16
click at [601, 326] on p "Carousel Controls (optional)" at bounding box center [609, 312] width 120 height 32
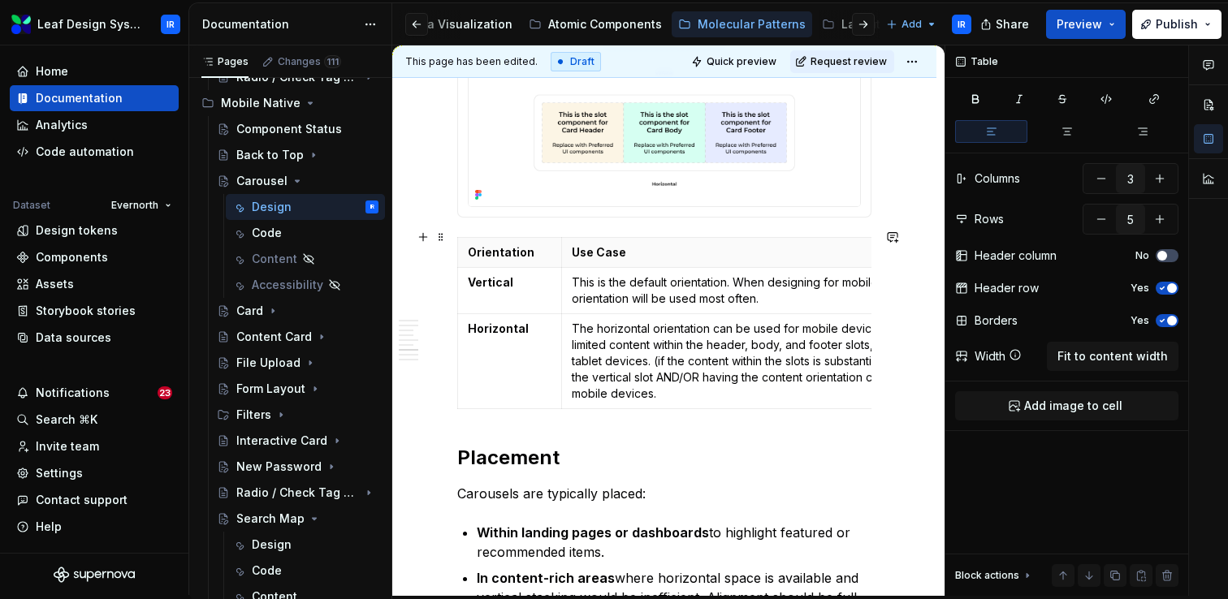
scroll to position [1999, 0]
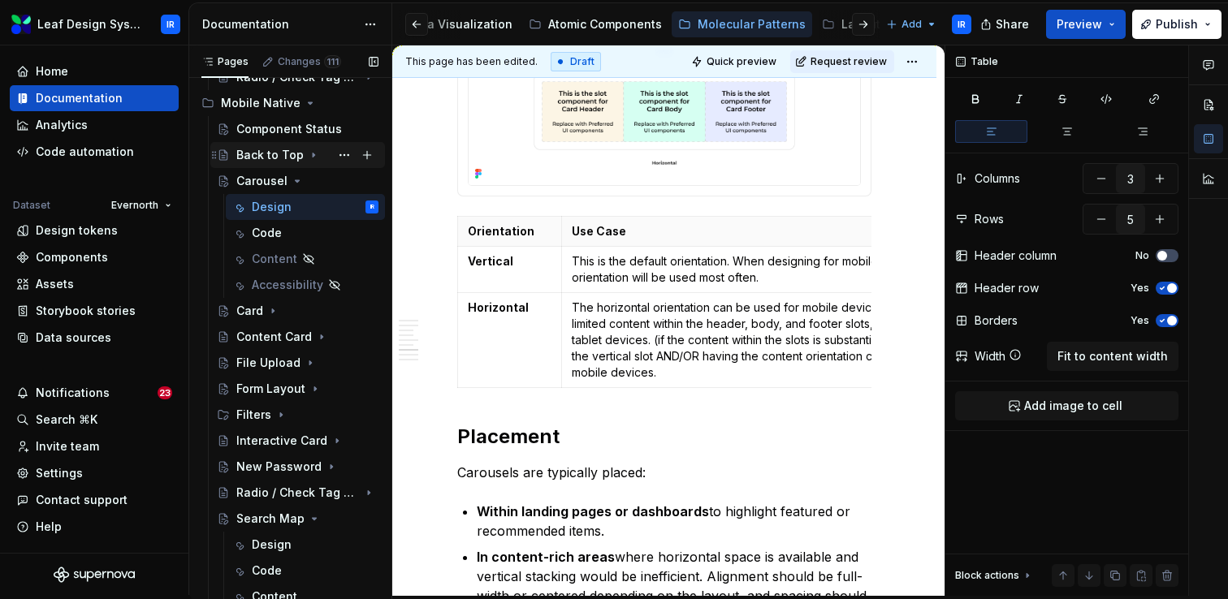
type textarea "*"
